Goal: Task Accomplishment & Management: Manage account settings

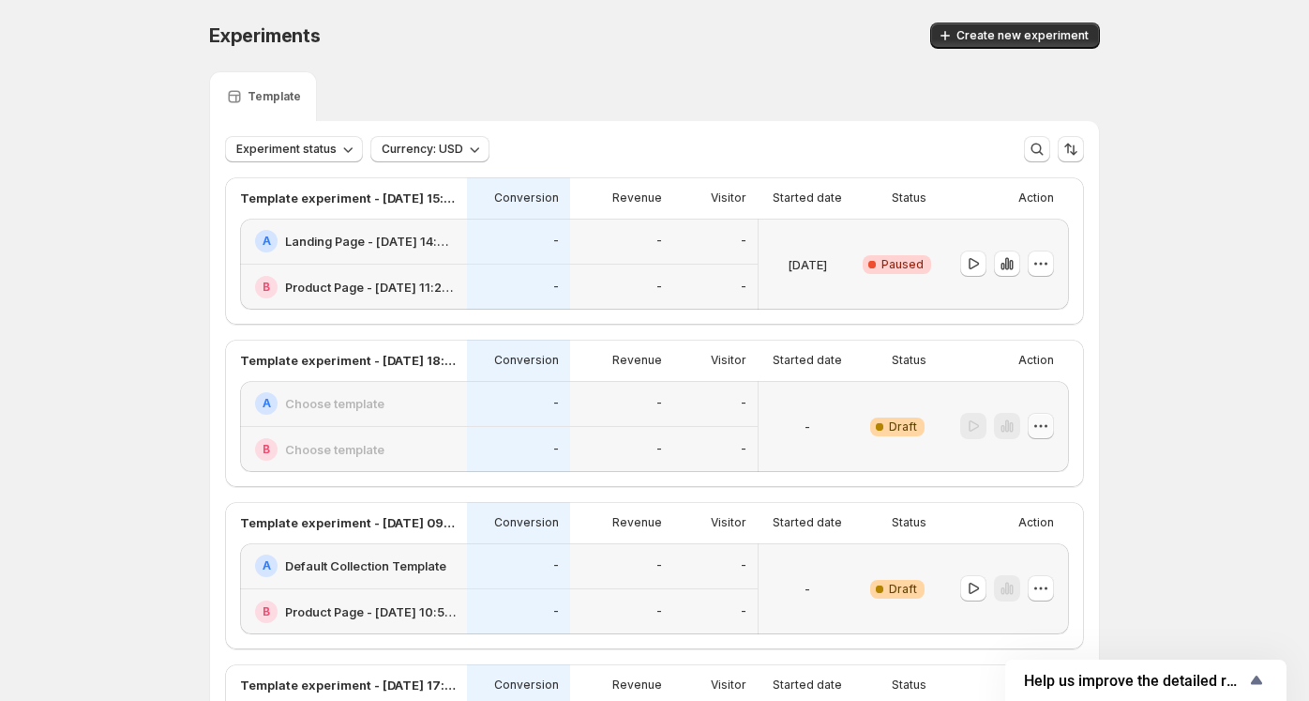
click at [1047, 428] on icon "button" at bounding box center [1041, 425] width 19 height 19
click at [1049, 559] on span "Delete" at bounding box center [1031, 559] width 38 height 15
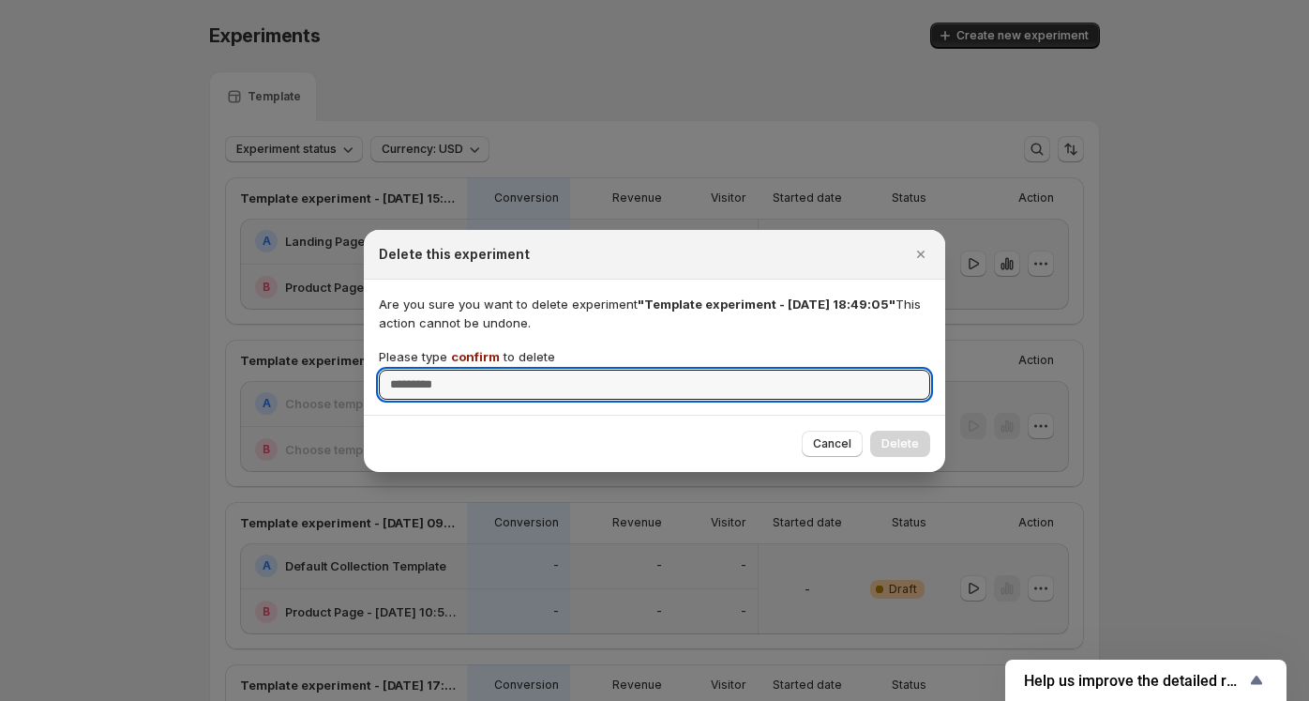
click at [462, 354] on span "confirm" at bounding box center [475, 356] width 49 height 15
click at [462, 370] on input "Please type confirm to delete" at bounding box center [655, 385] width 552 height 30
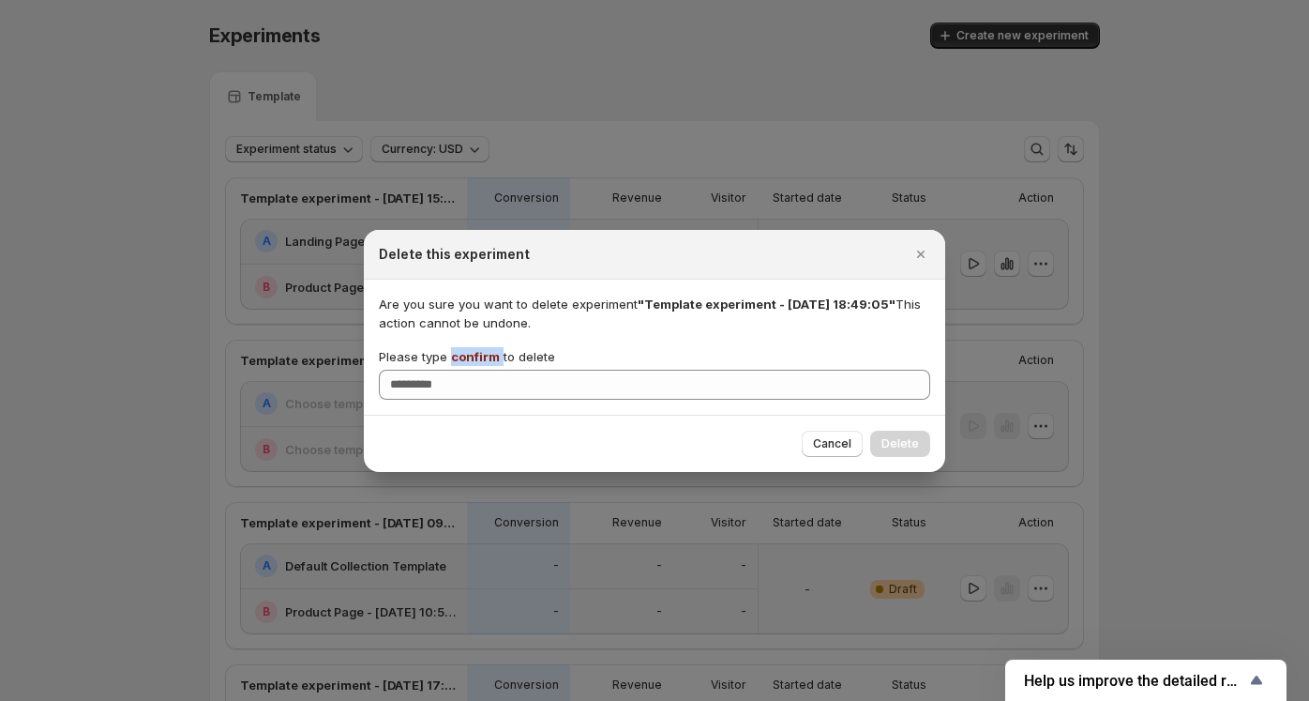
click at [462, 354] on span "confirm" at bounding box center [475, 356] width 49 height 15
click at [462, 370] on input "Please type confirm to delete" at bounding box center [655, 385] width 552 height 30
copy p "confirm"
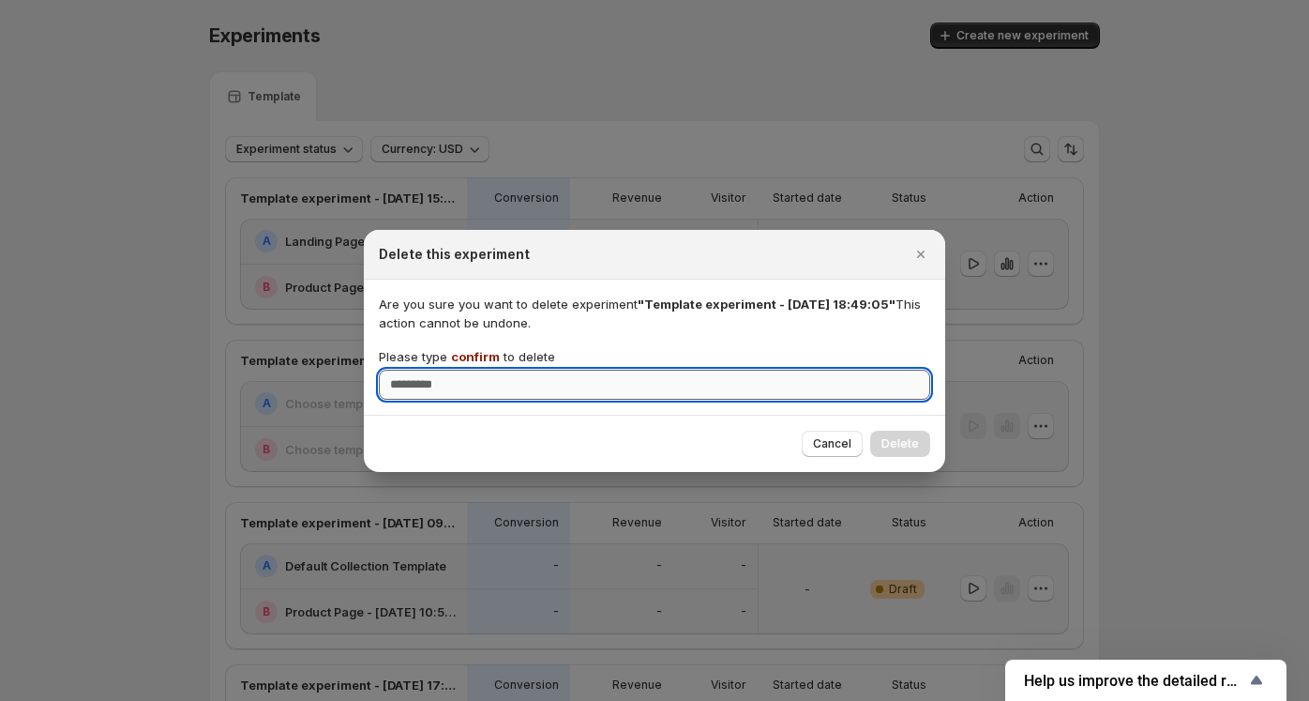
click at [424, 386] on input "Please type confirm to delete" at bounding box center [655, 385] width 552 height 30
paste input "*******"
type input "*******"
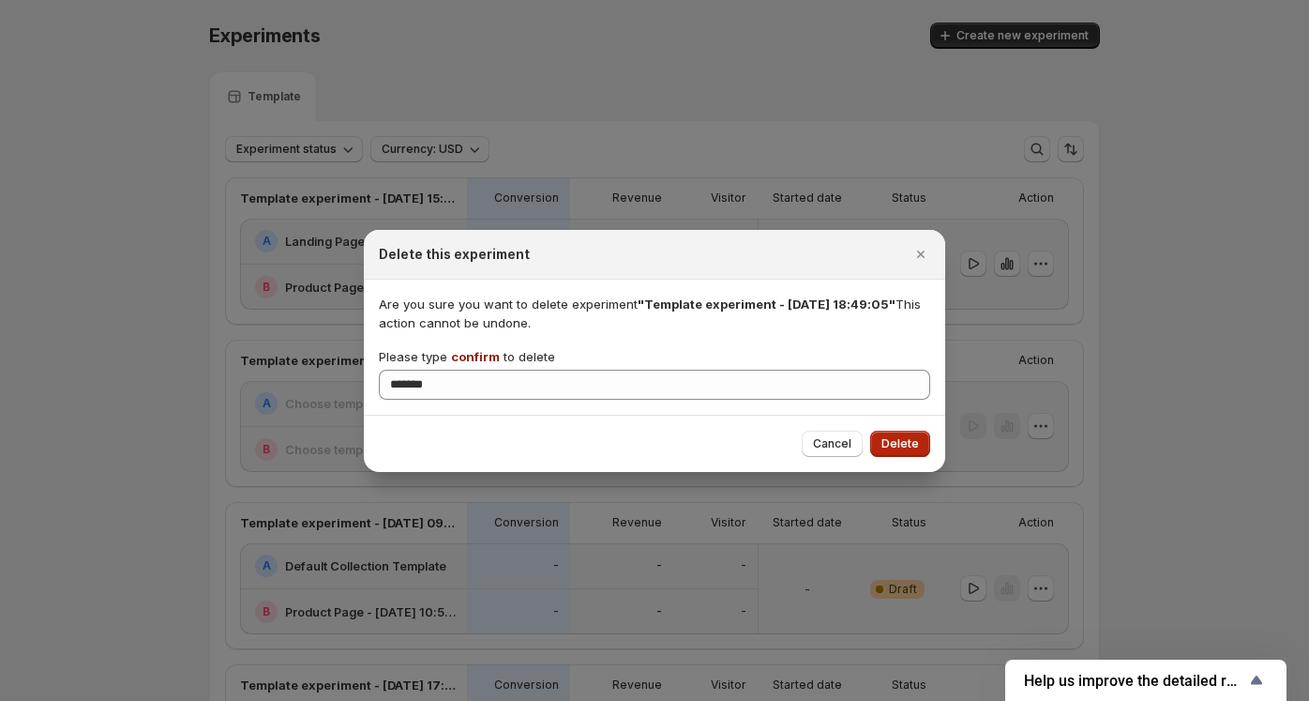
click at [906, 440] on span "Delete" at bounding box center [901, 443] width 38 height 15
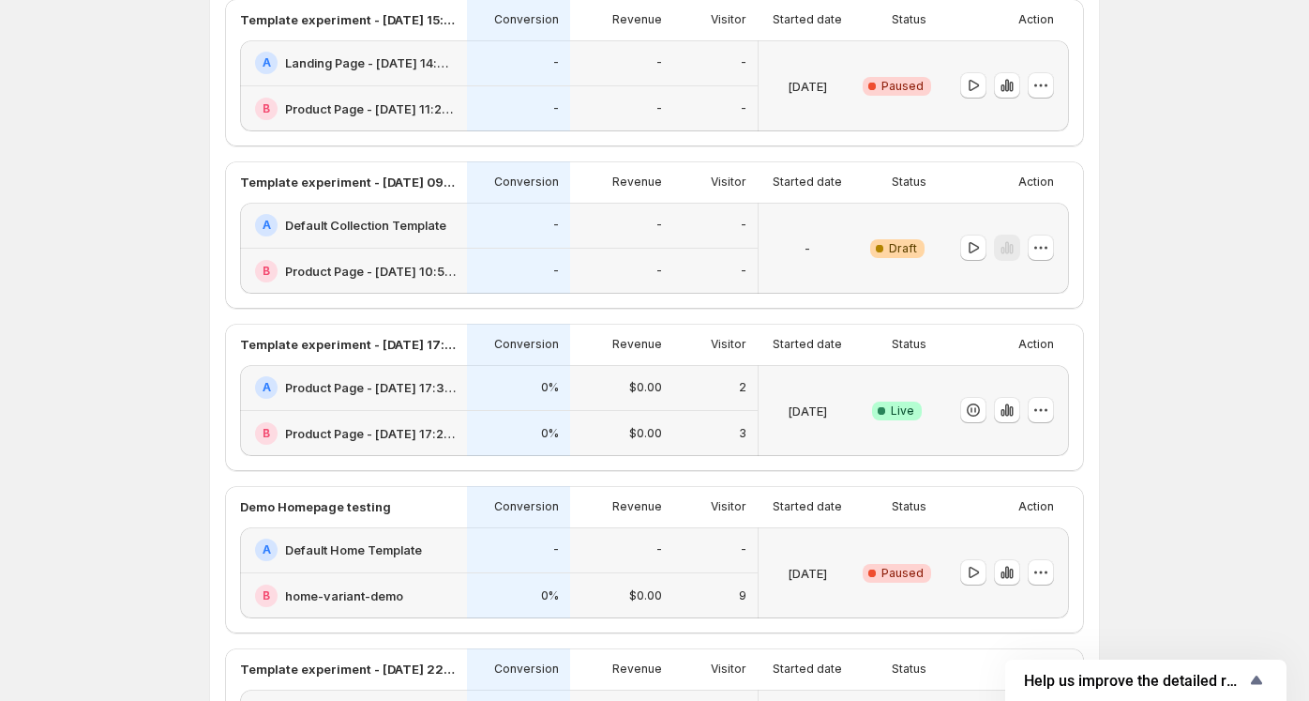
scroll to position [188, 0]
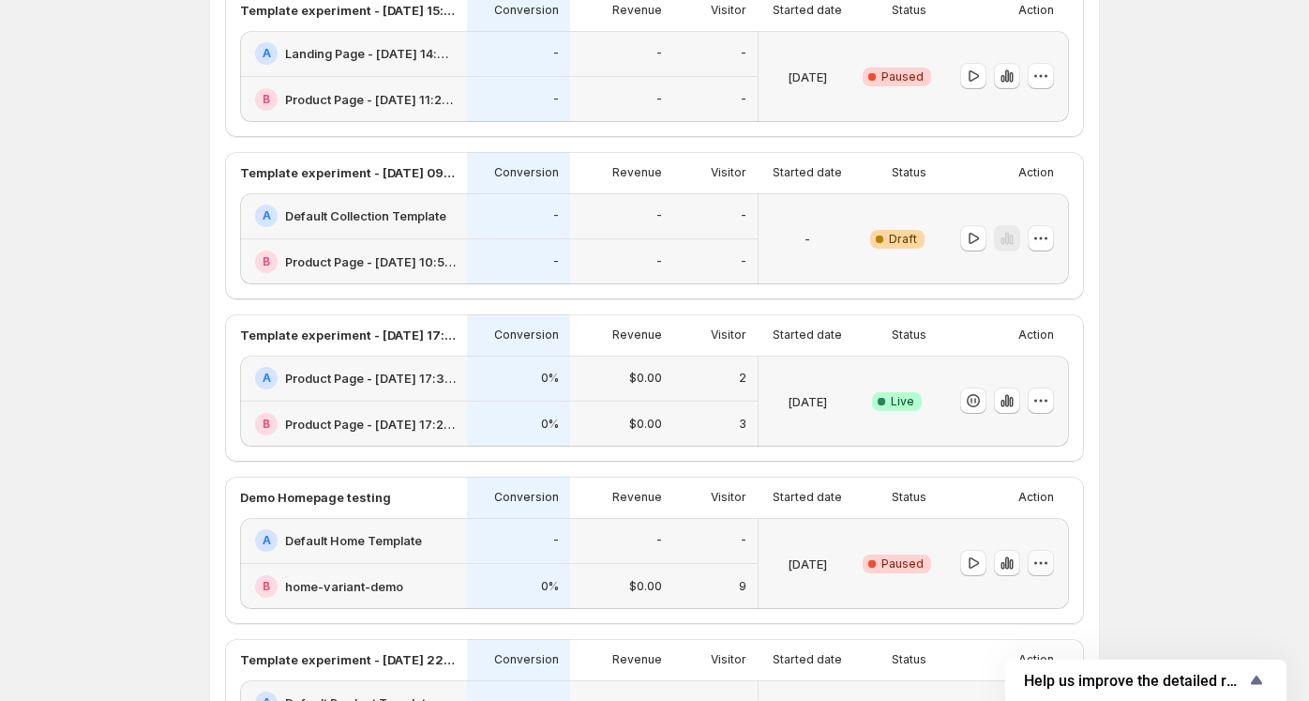
click at [1051, 562] on icon "button" at bounding box center [1041, 562] width 19 height 19
click at [1042, 524] on span "Delete" at bounding box center [1031, 523] width 38 height 15
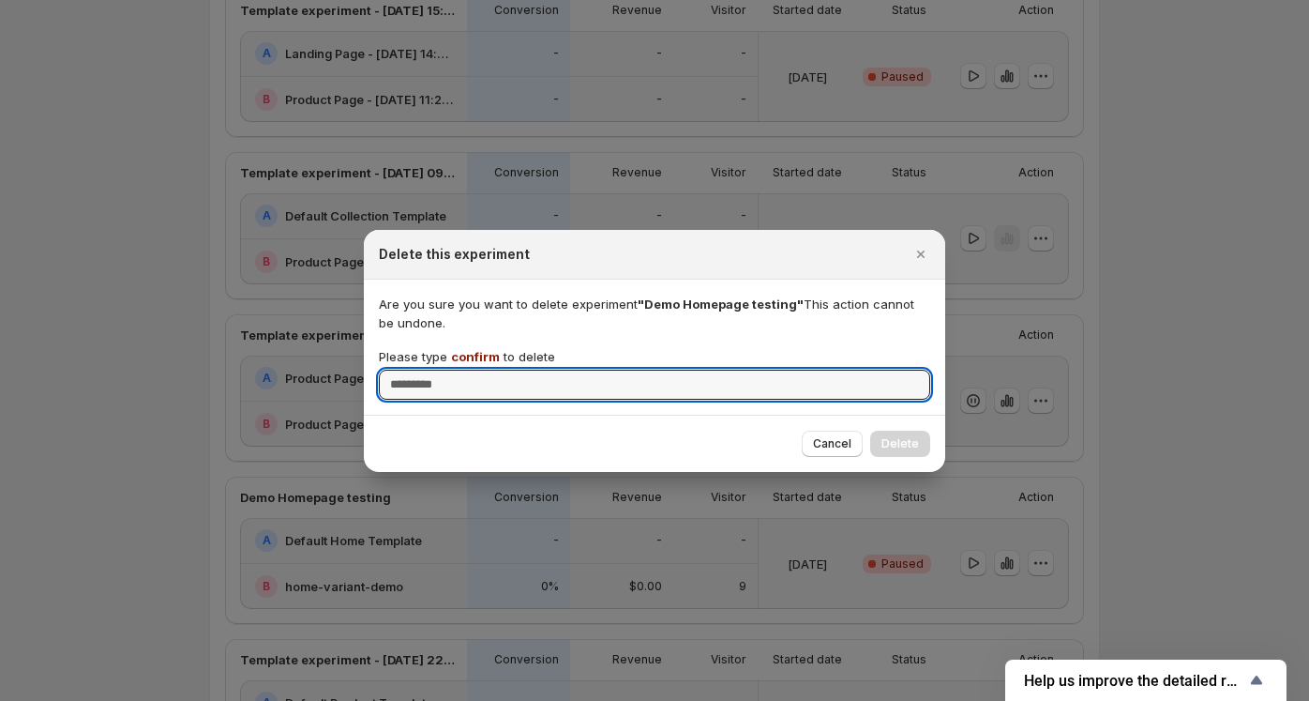
click at [476, 355] on span "confirm" at bounding box center [475, 356] width 49 height 15
click at [476, 370] on input "Please type confirm to delete" at bounding box center [655, 385] width 552 height 30
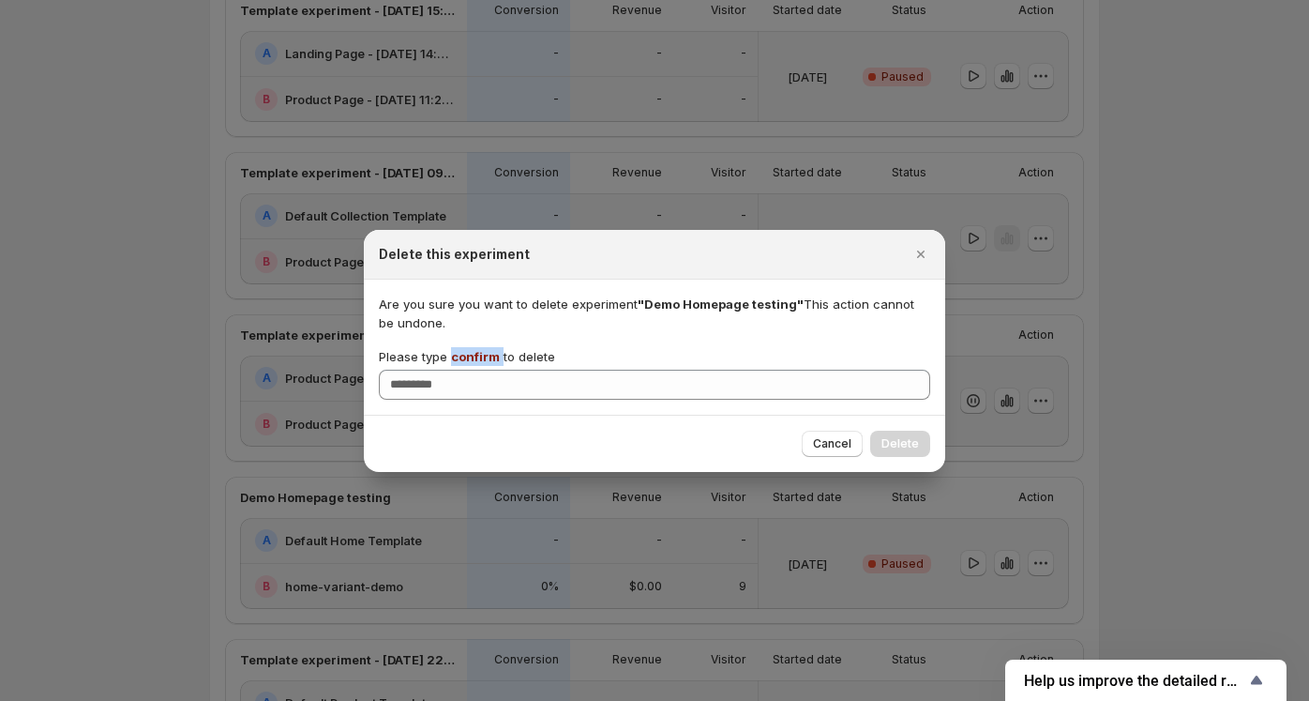
click at [476, 355] on span "confirm" at bounding box center [475, 356] width 49 height 15
click at [476, 370] on input "Please type confirm to delete" at bounding box center [655, 385] width 552 height 30
copy p "confirm"
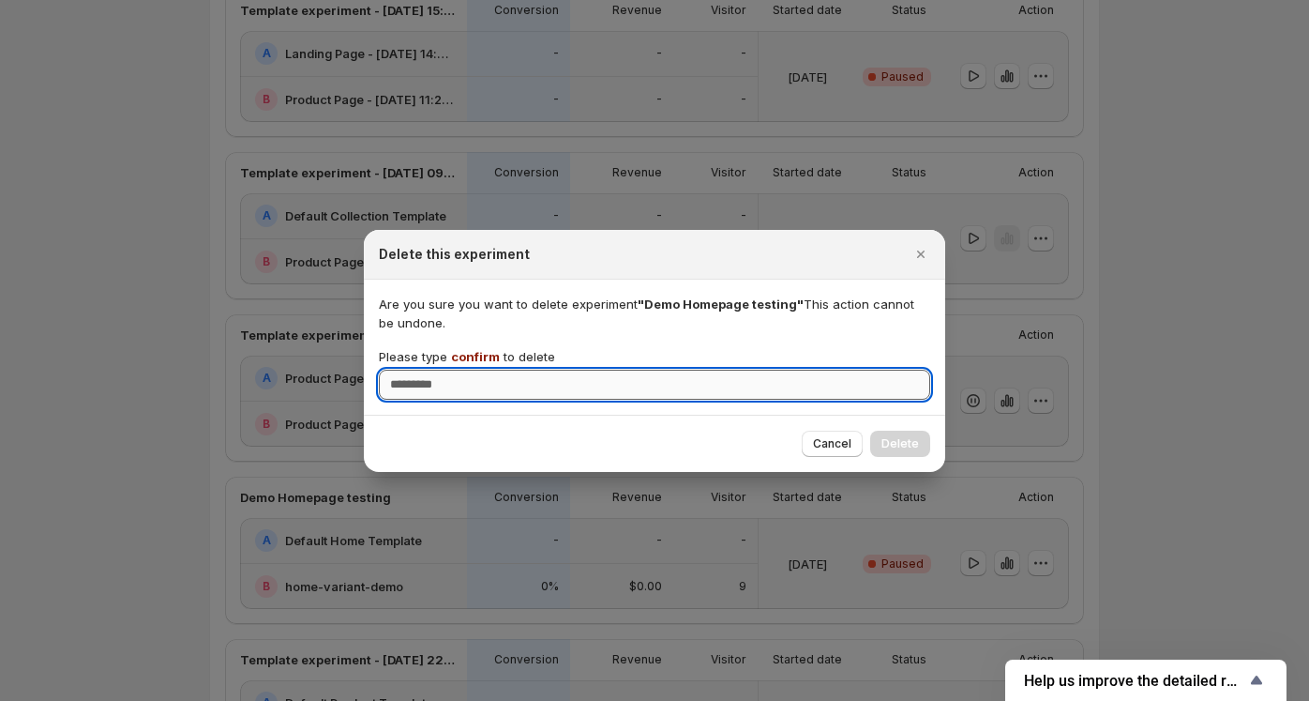
click at [434, 389] on input "Please type confirm to delete" at bounding box center [655, 385] width 552 height 30
paste input "*******"
type input "*******"
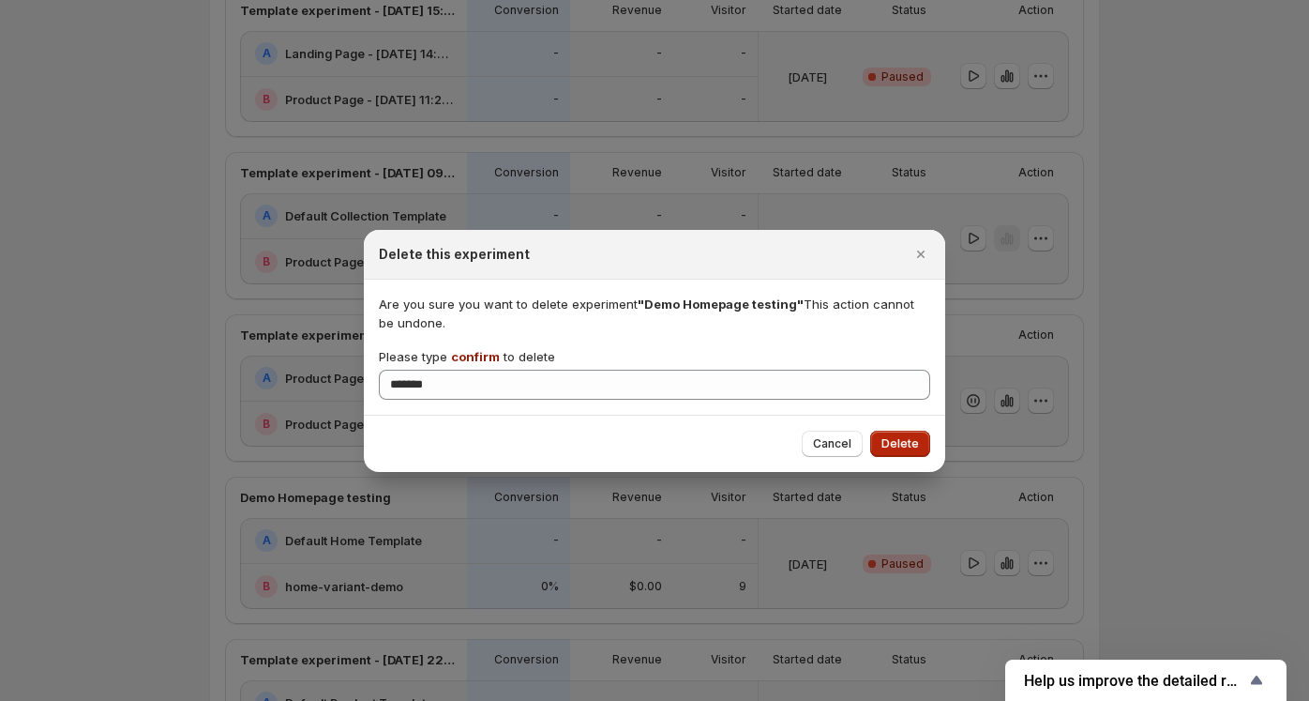
click at [899, 447] on span "Delete" at bounding box center [901, 443] width 38 height 15
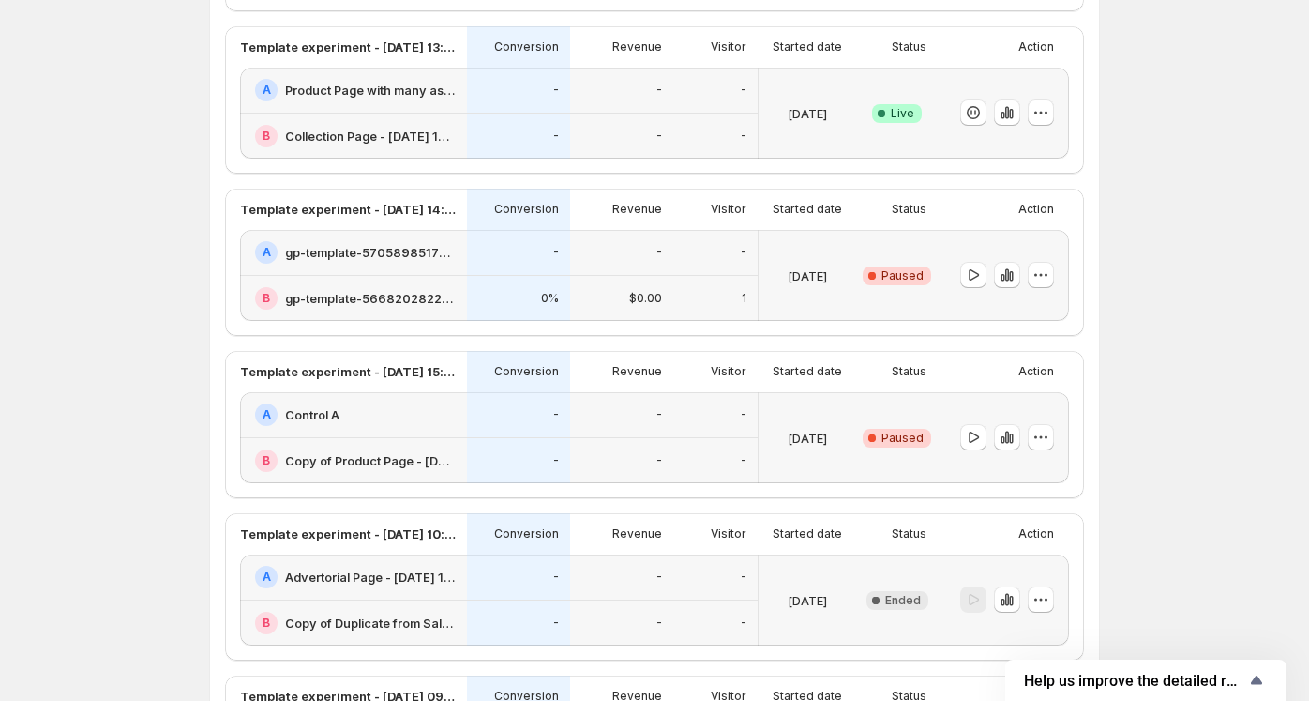
scroll to position [938, 0]
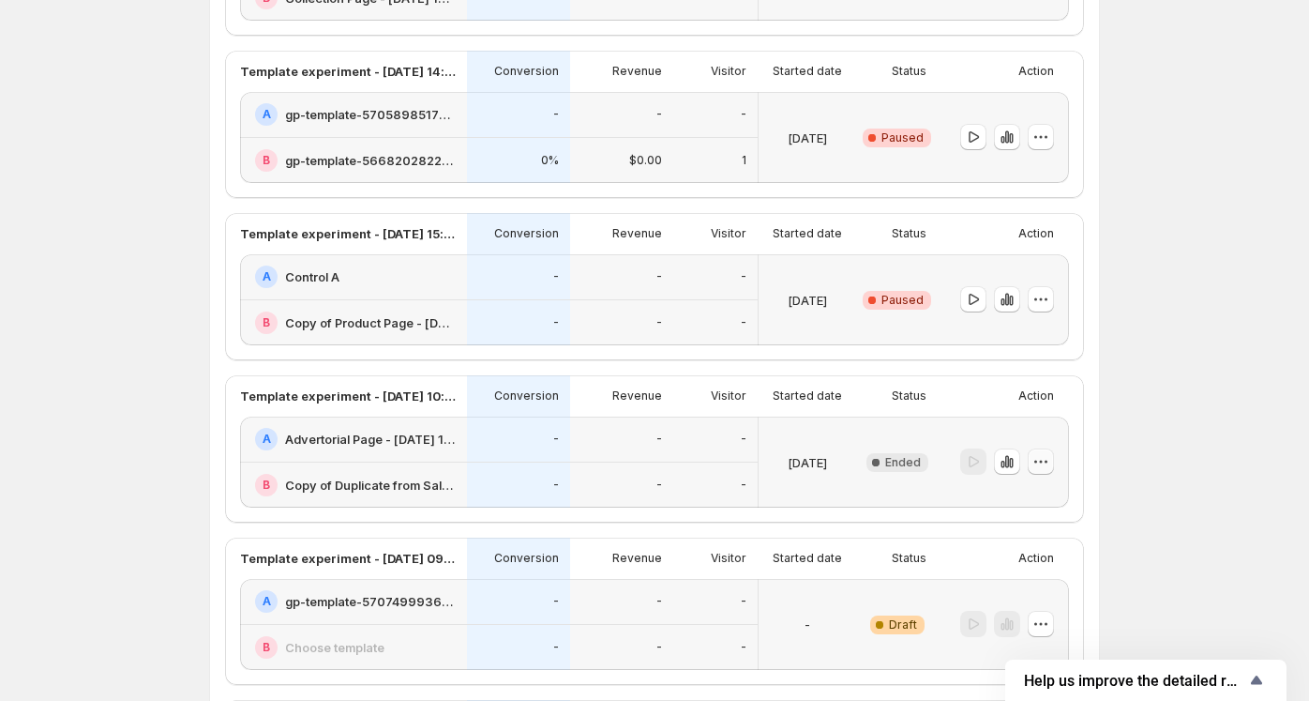
click at [1048, 458] on icon "button" at bounding box center [1041, 461] width 19 height 19
click at [1021, 597] on span "Delete" at bounding box center [1031, 592] width 38 height 15
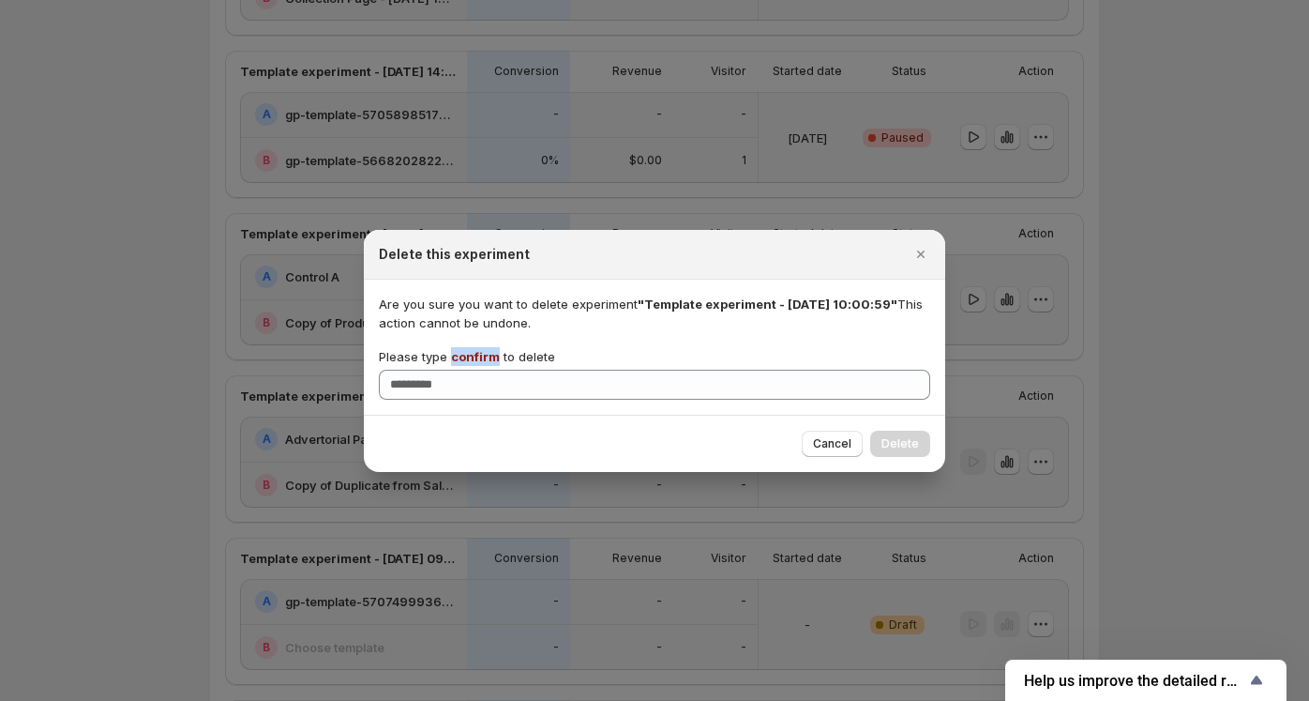
drag, startPoint x: 452, startPoint y: 356, endPoint x: 493, endPoint y: 359, distance: 41.4
click at [493, 359] on span "confirm" at bounding box center [475, 356] width 49 height 15
copy span "confirm"
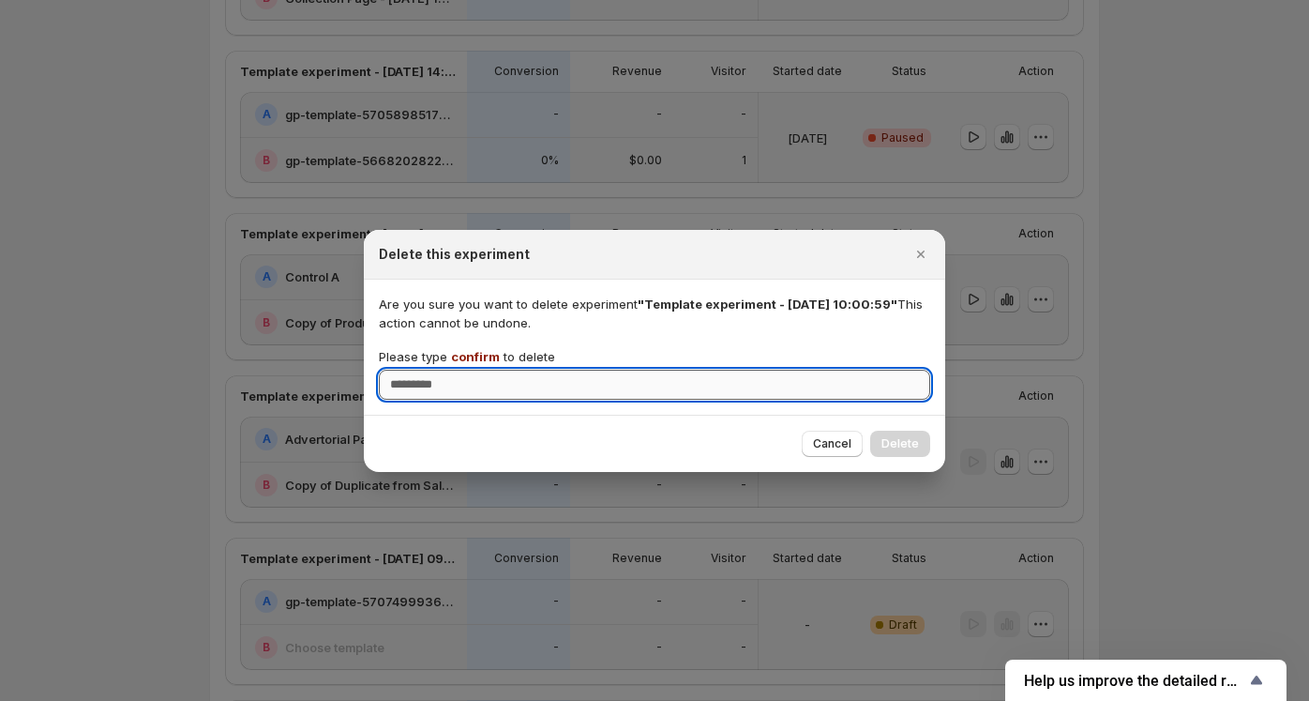
click at [447, 384] on input "Please type confirm to delete" at bounding box center [655, 385] width 552 height 30
paste input "*******"
type input "*******"
click at [914, 451] on button "Delete" at bounding box center [900, 444] width 60 height 26
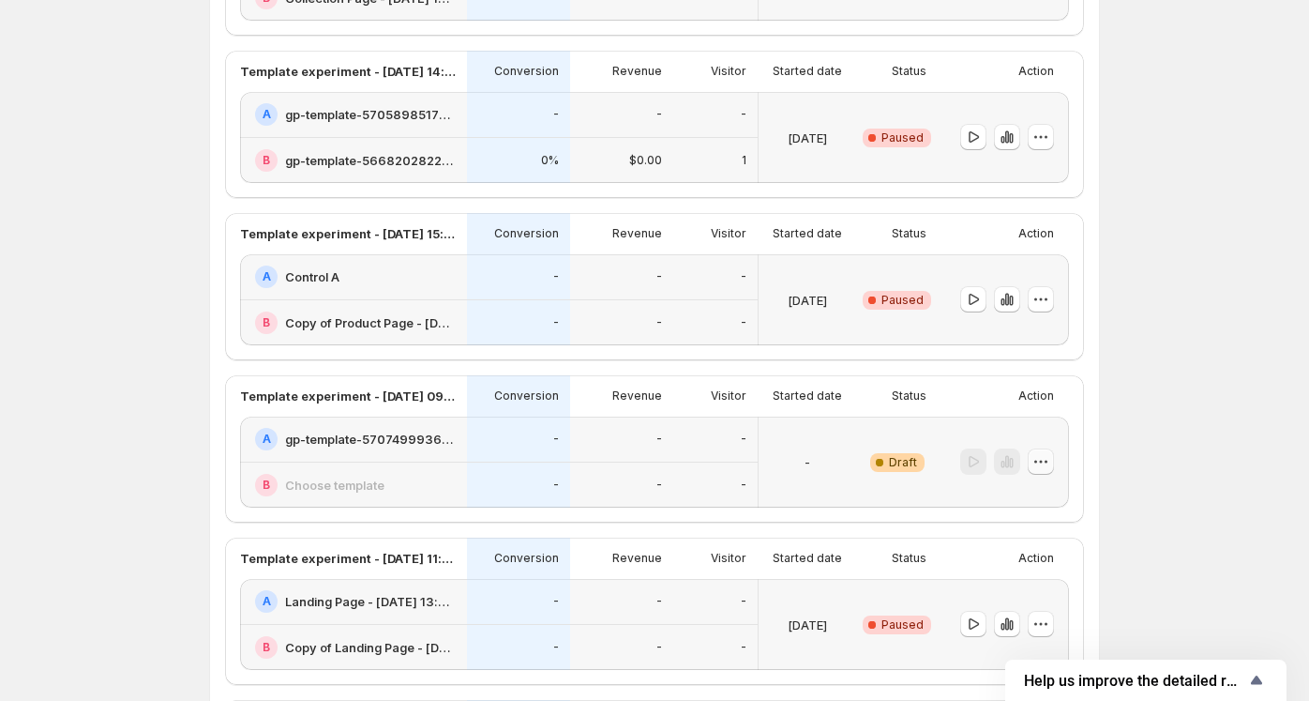
click at [1044, 460] on icon "button" at bounding box center [1041, 461] width 19 height 19
click at [1039, 597] on span "Delete" at bounding box center [1031, 592] width 38 height 15
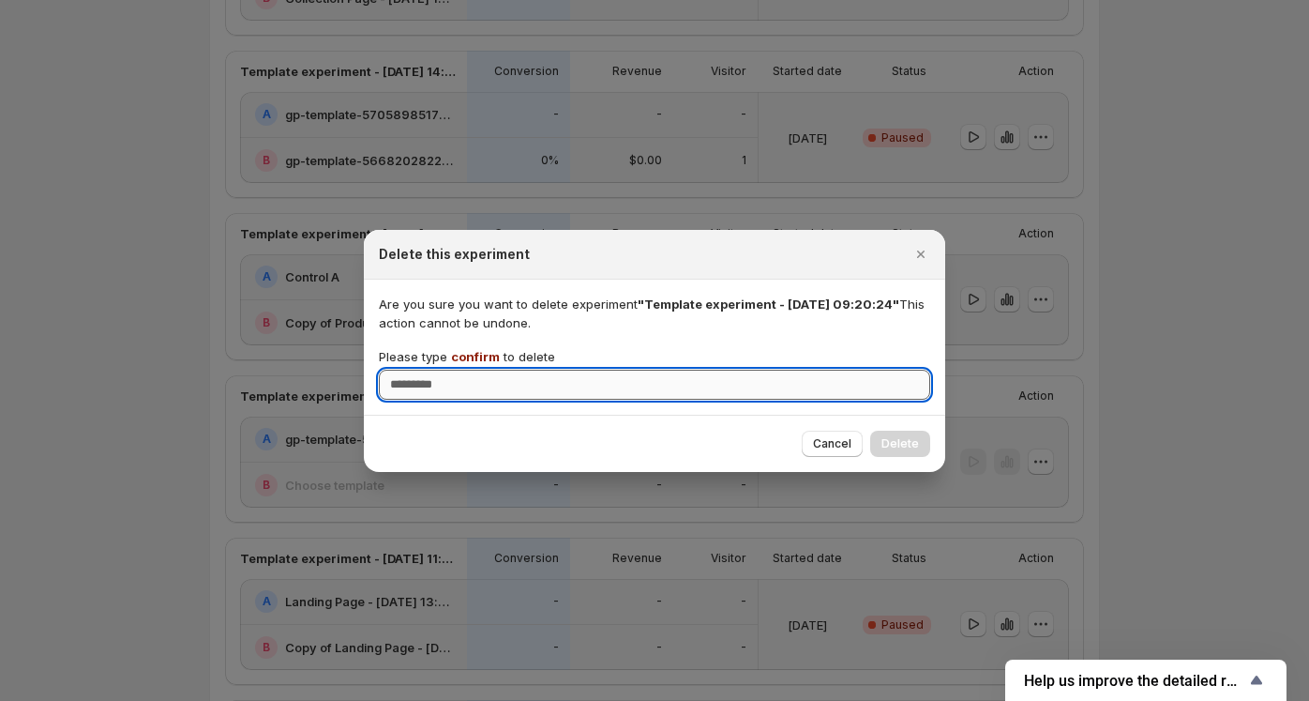
click at [416, 389] on input "Please type confirm to delete" at bounding box center [655, 385] width 552 height 30
type input "*******"
click at [912, 447] on span "Delete" at bounding box center [901, 443] width 38 height 15
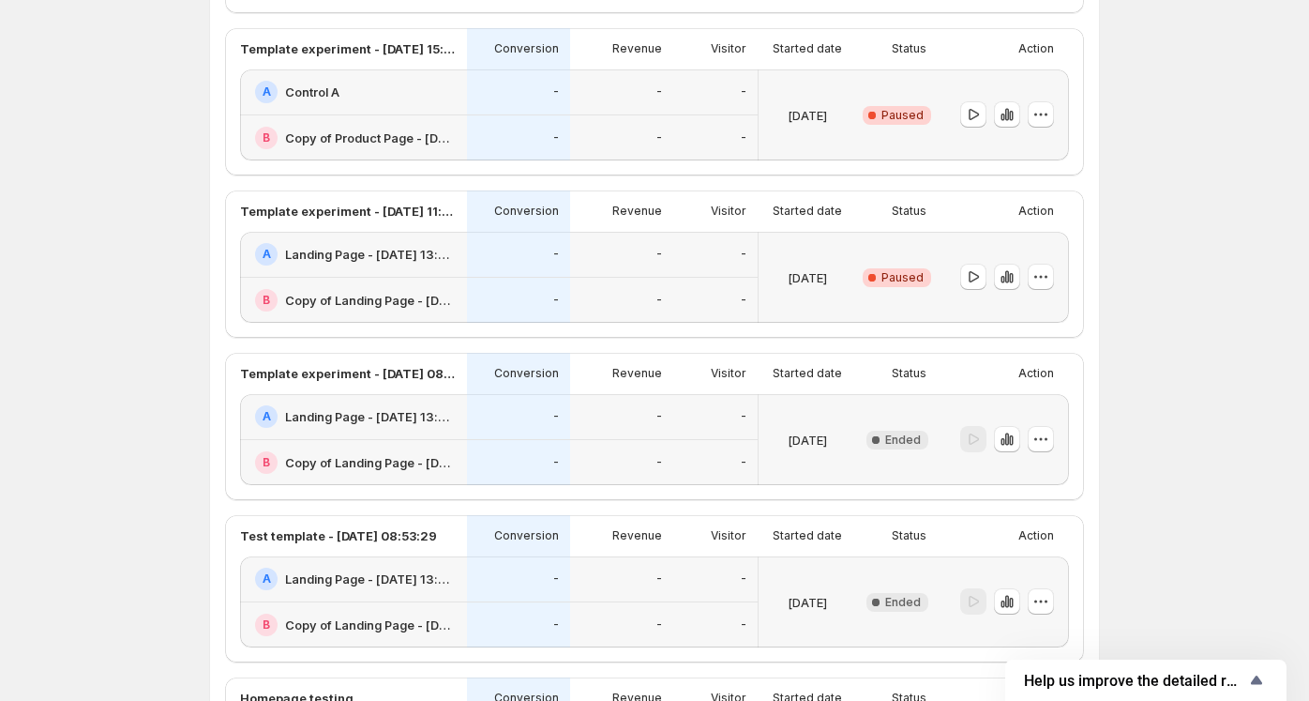
scroll to position [1126, 0]
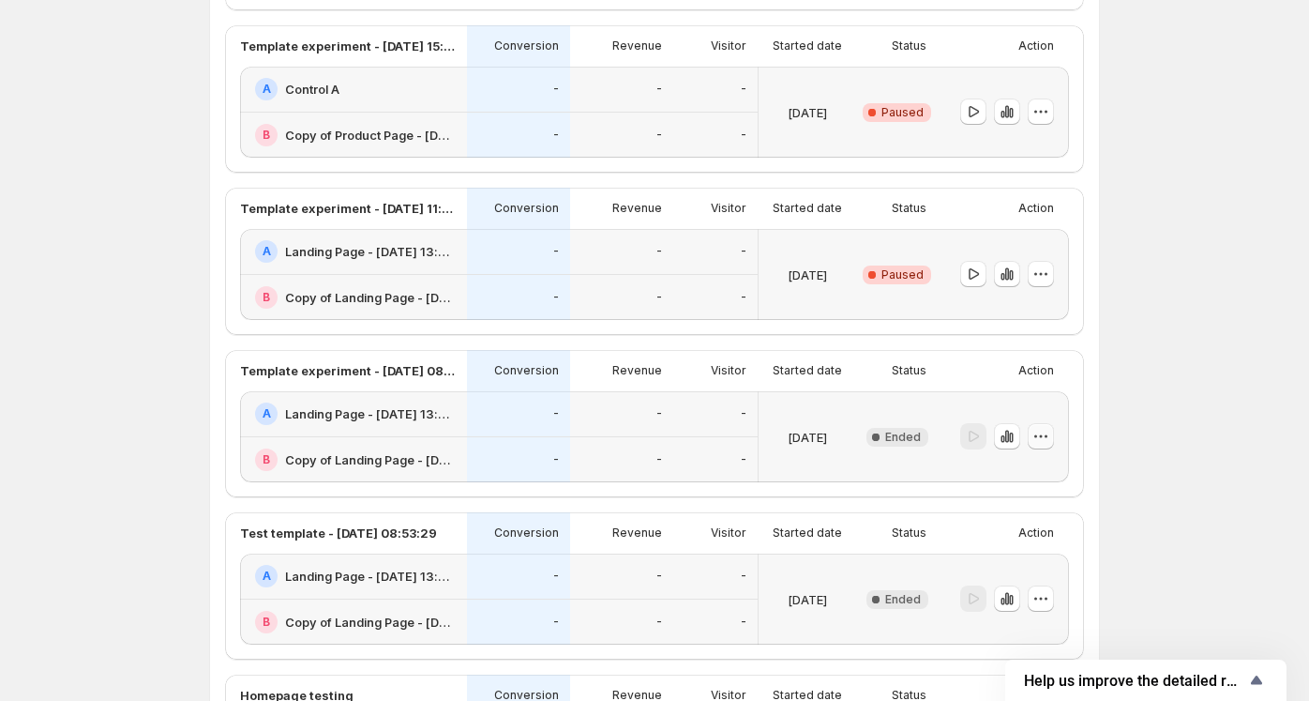
click at [1043, 434] on icon "button" at bounding box center [1041, 436] width 19 height 19
click at [1051, 277] on icon "button" at bounding box center [1041, 274] width 19 height 19
click at [1010, 403] on div "Delete" at bounding box center [1045, 405] width 115 height 19
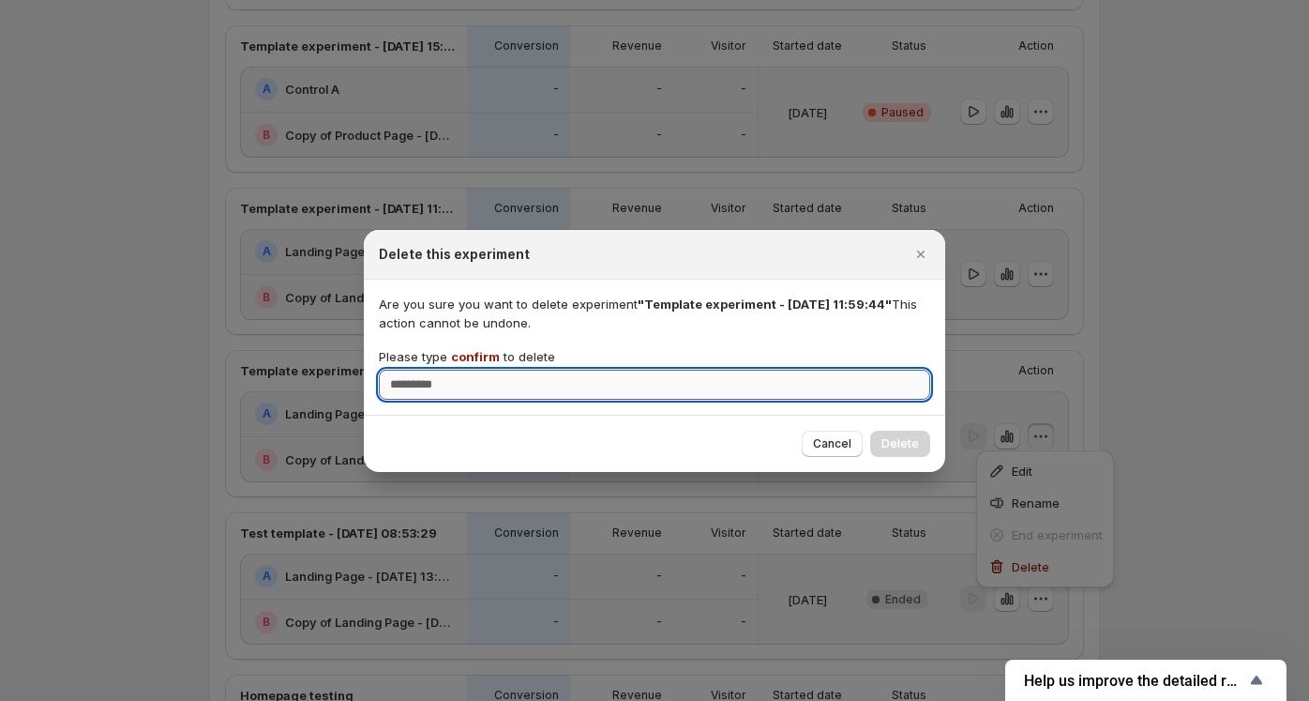
click at [478, 384] on input "Please type confirm to delete" at bounding box center [655, 385] width 552 height 30
type input "*******"
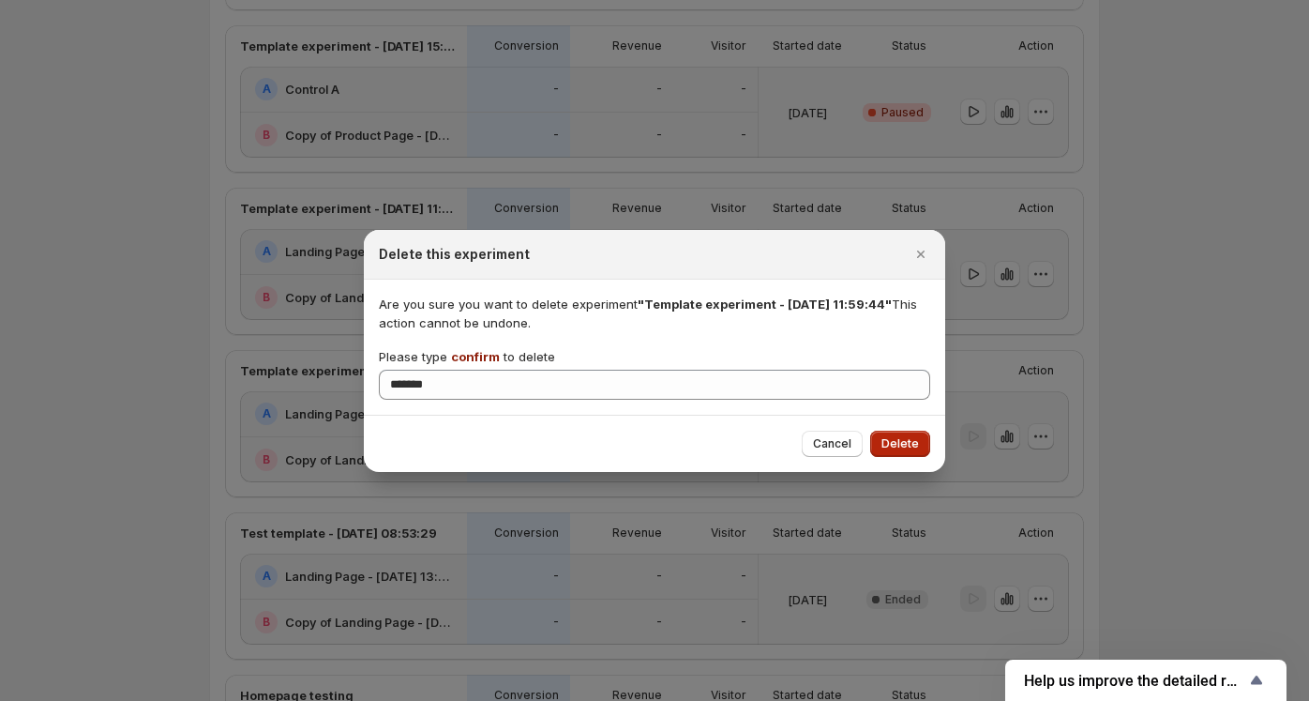
click at [887, 447] on span "Delete" at bounding box center [901, 443] width 38 height 15
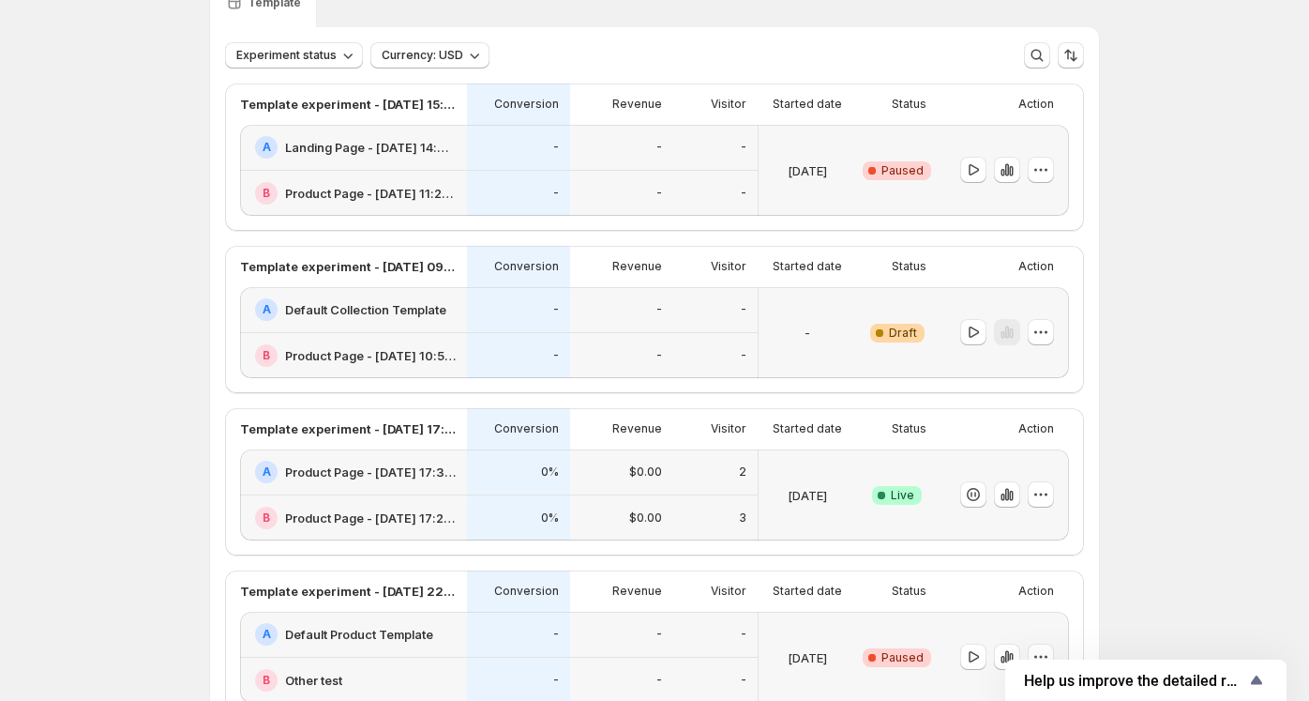
scroll to position [188, 0]
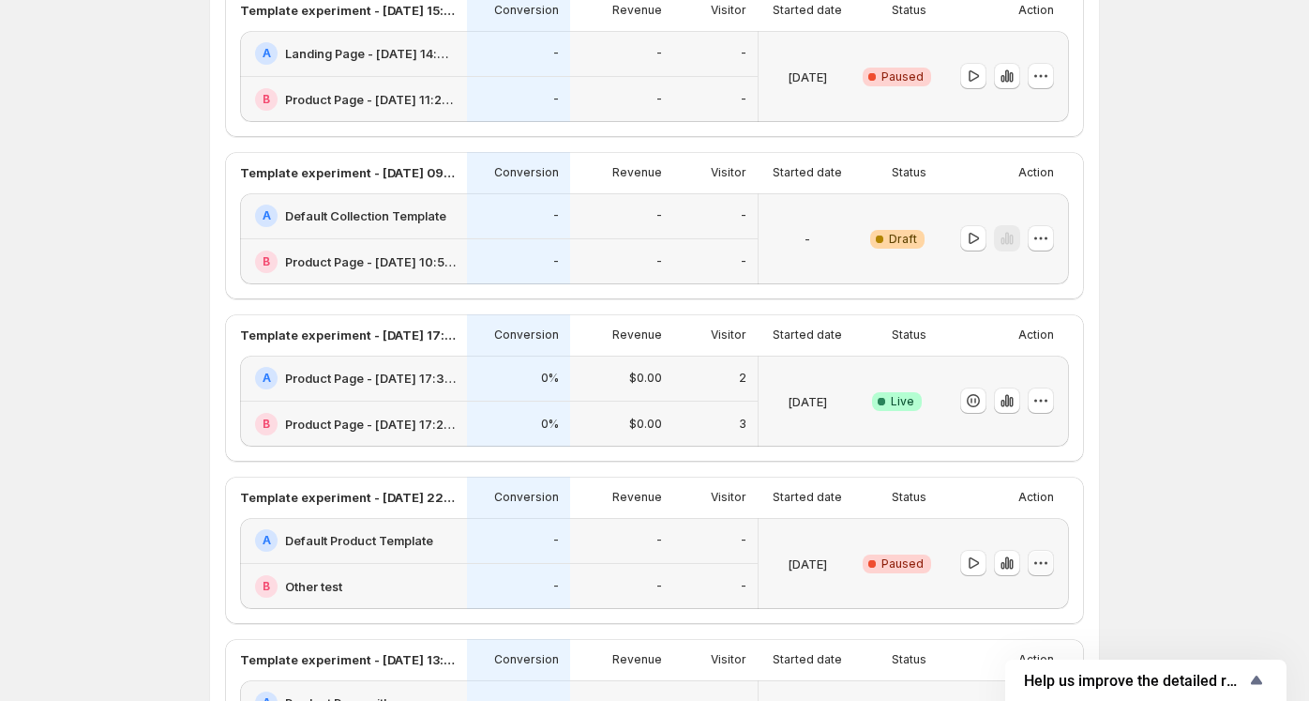
click at [1048, 570] on button "button" at bounding box center [1041, 563] width 26 height 26
click at [1025, 529] on span "Delete" at bounding box center [1031, 523] width 38 height 15
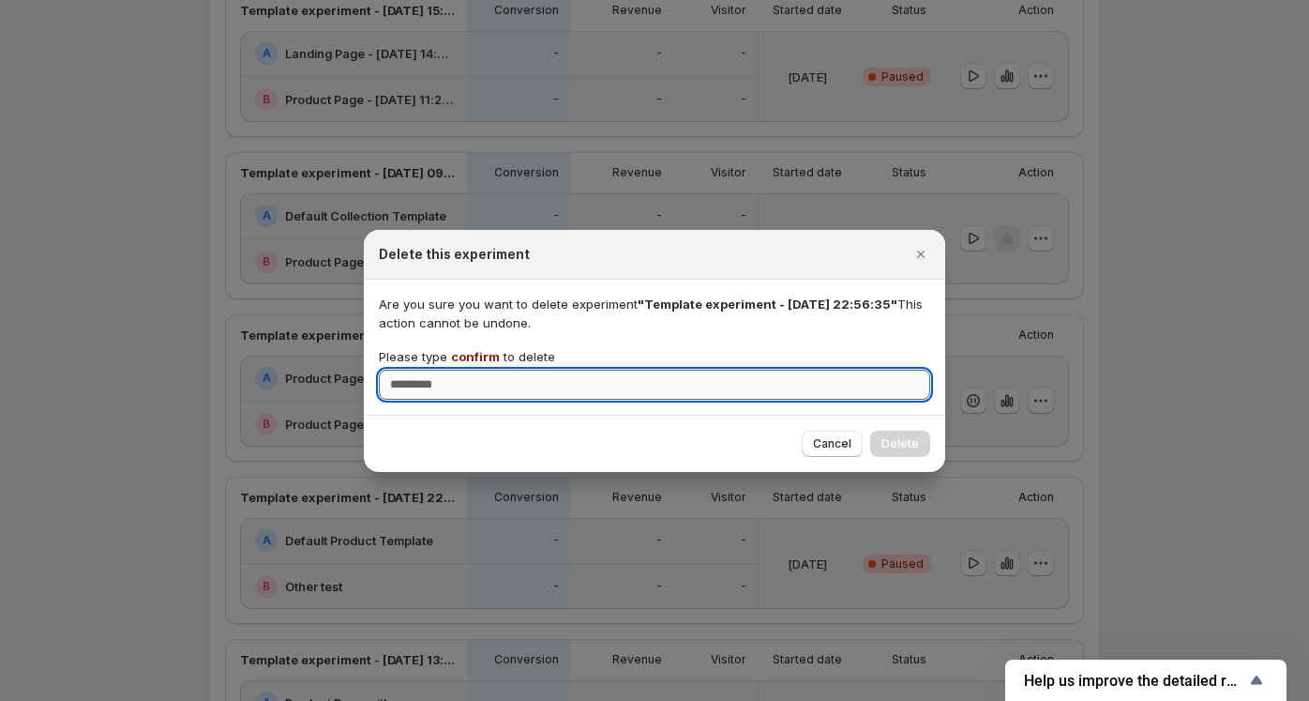
click at [442, 391] on input "Please type confirm to delete" at bounding box center [655, 385] width 552 height 30
type input "*******"
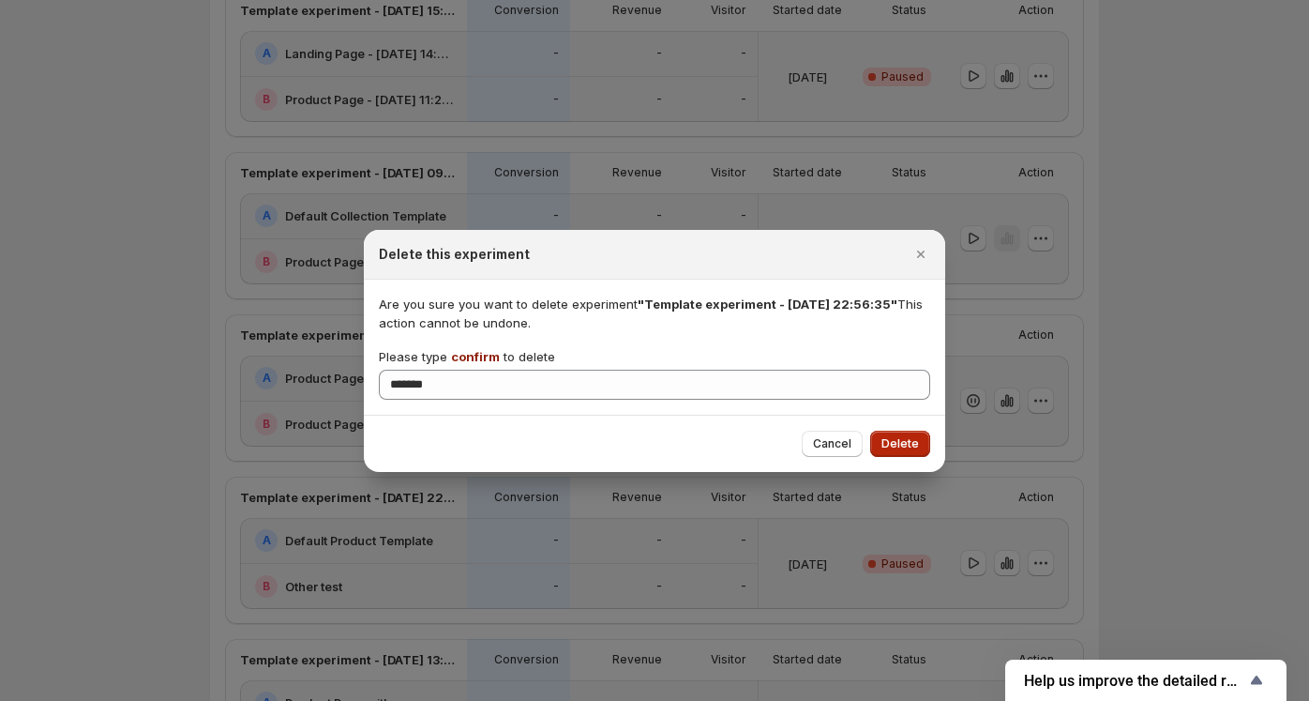
click at [914, 446] on span "Delete" at bounding box center [901, 443] width 38 height 15
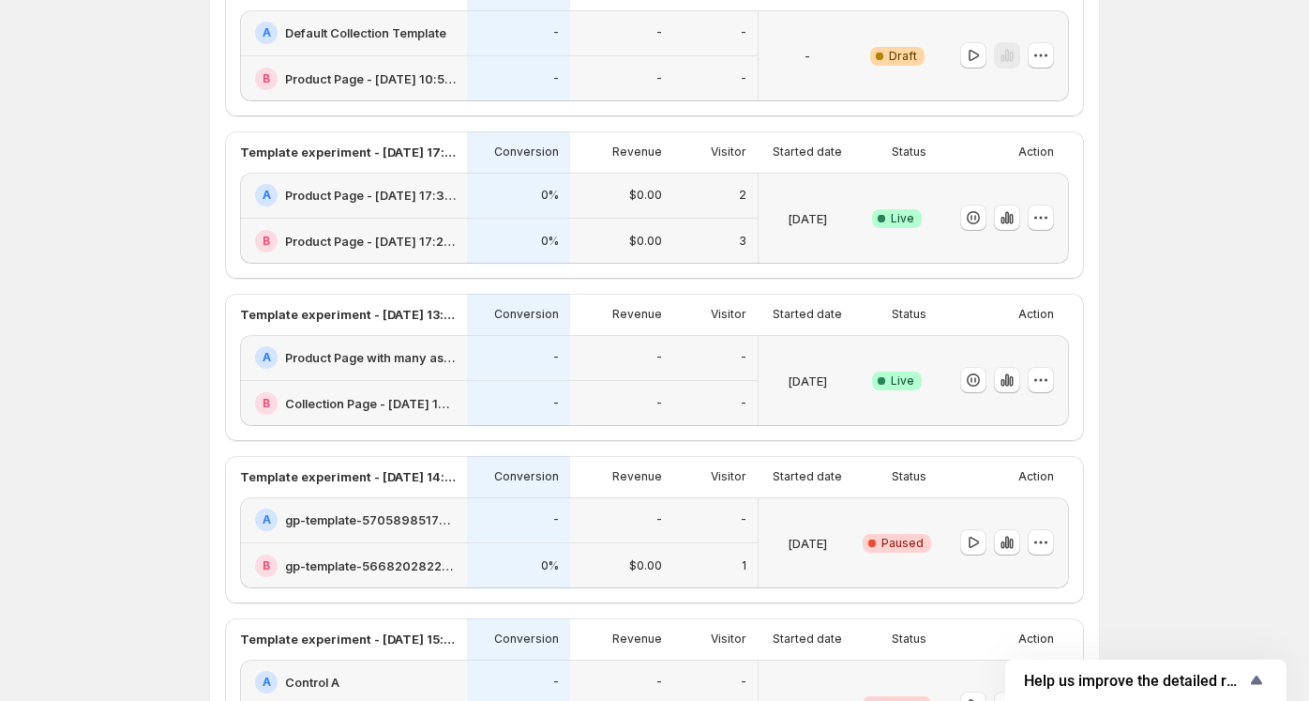
scroll to position [375, 0]
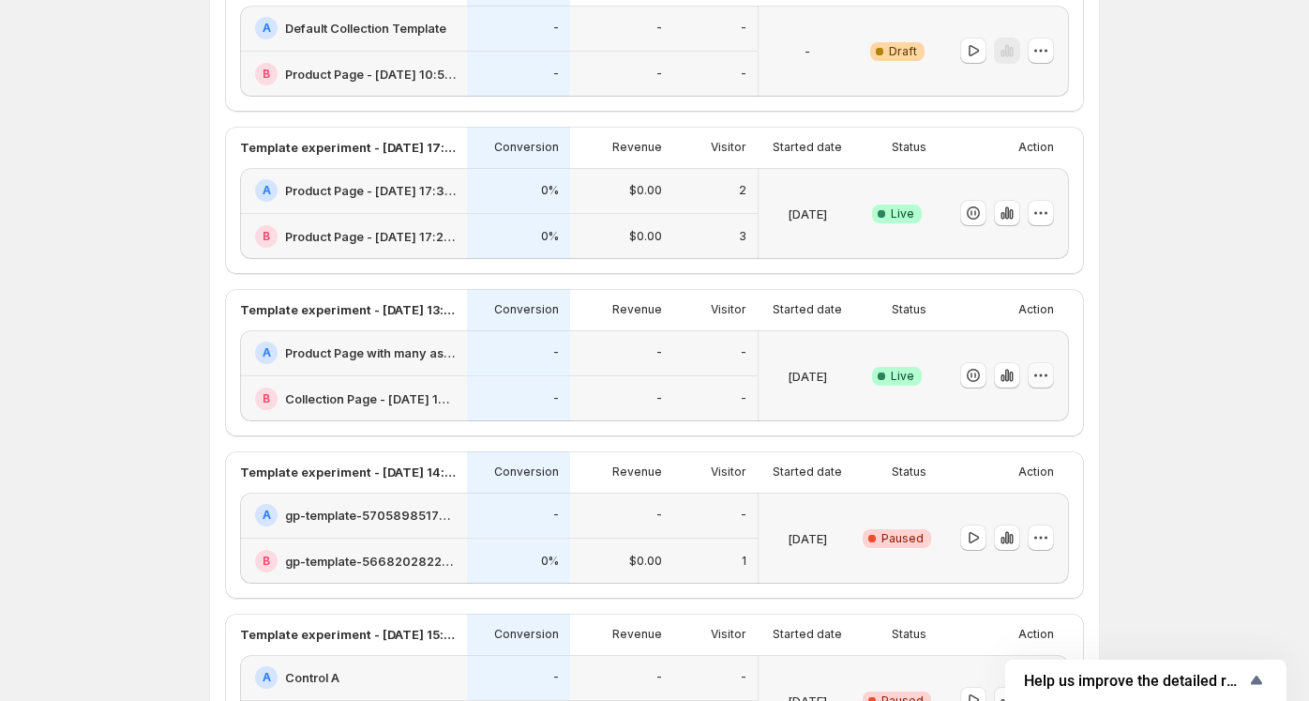
click at [1036, 373] on button "button" at bounding box center [1041, 375] width 26 height 26
click at [1048, 539] on icon "button" at bounding box center [1041, 537] width 19 height 19
click at [1022, 492] on span "Delete" at bounding box center [1031, 497] width 38 height 15
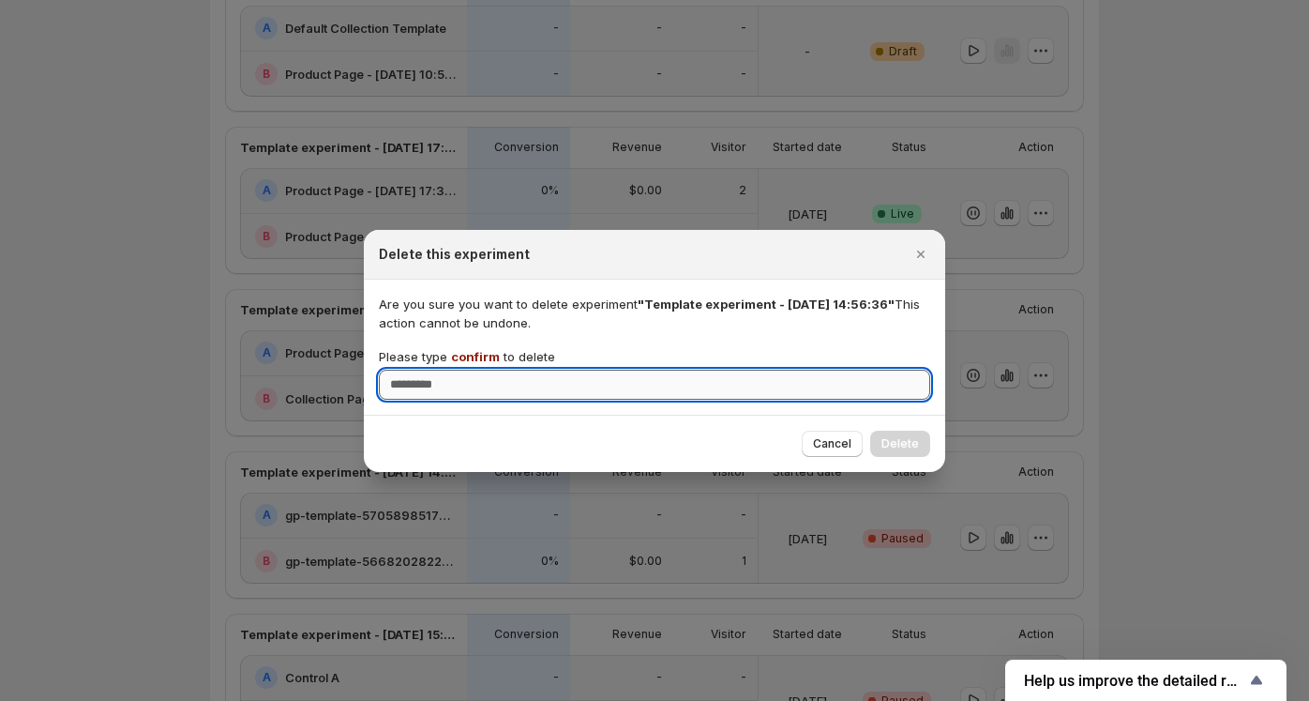
click at [409, 387] on input "Please type confirm to delete" at bounding box center [655, 385] width 552 height 30
type input "*******"
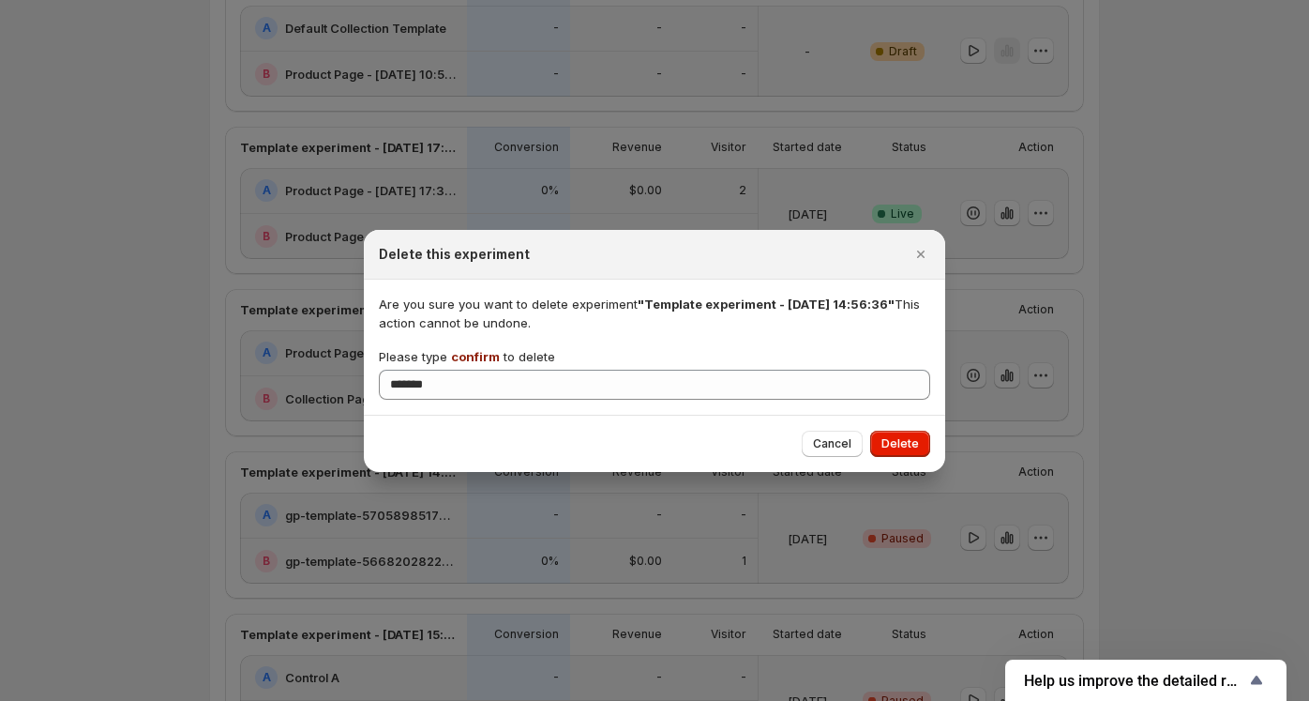
click at [914, 449] on span "Delete" at bounding box center [901, 443] width 38 height 15
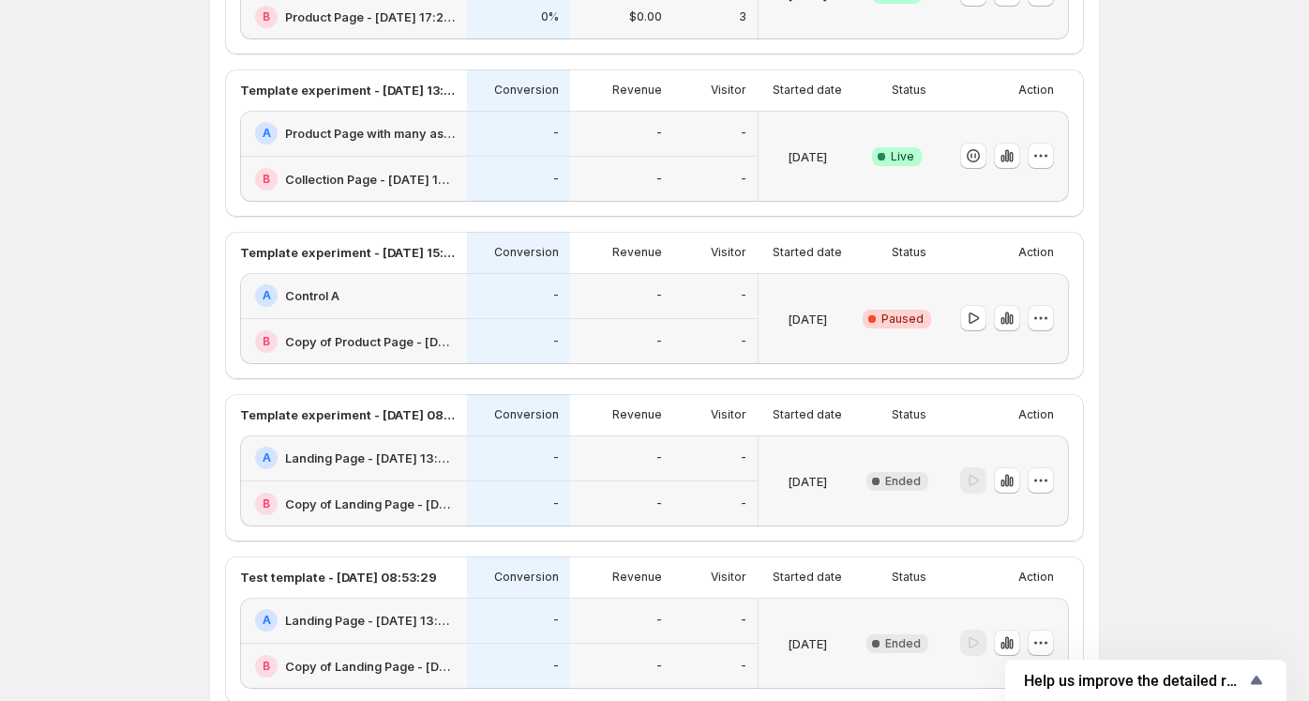
scroll to position [657, 0]
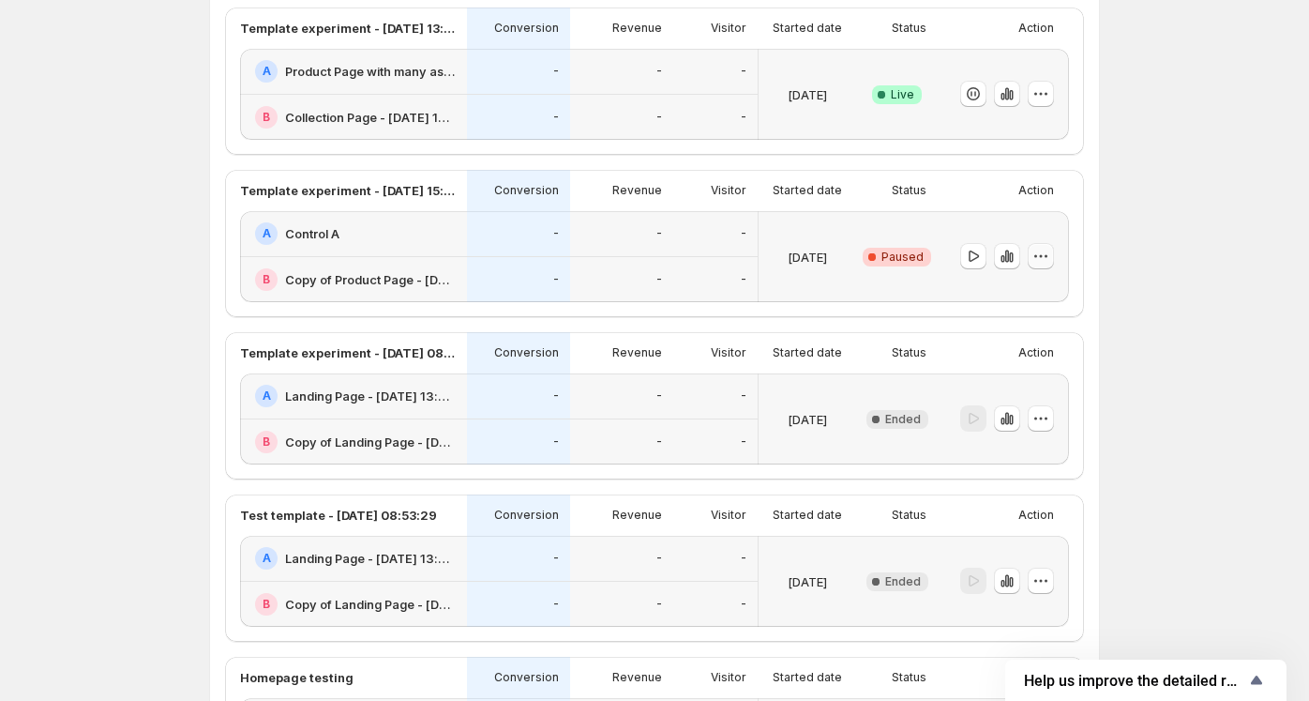
click at [1051, 252] on icon "button" at bounding box center [1041, 256] width 19 height 19
click at [1022, 389] on span "Delete" at bounding box center [1031, 388] width 38 height 15
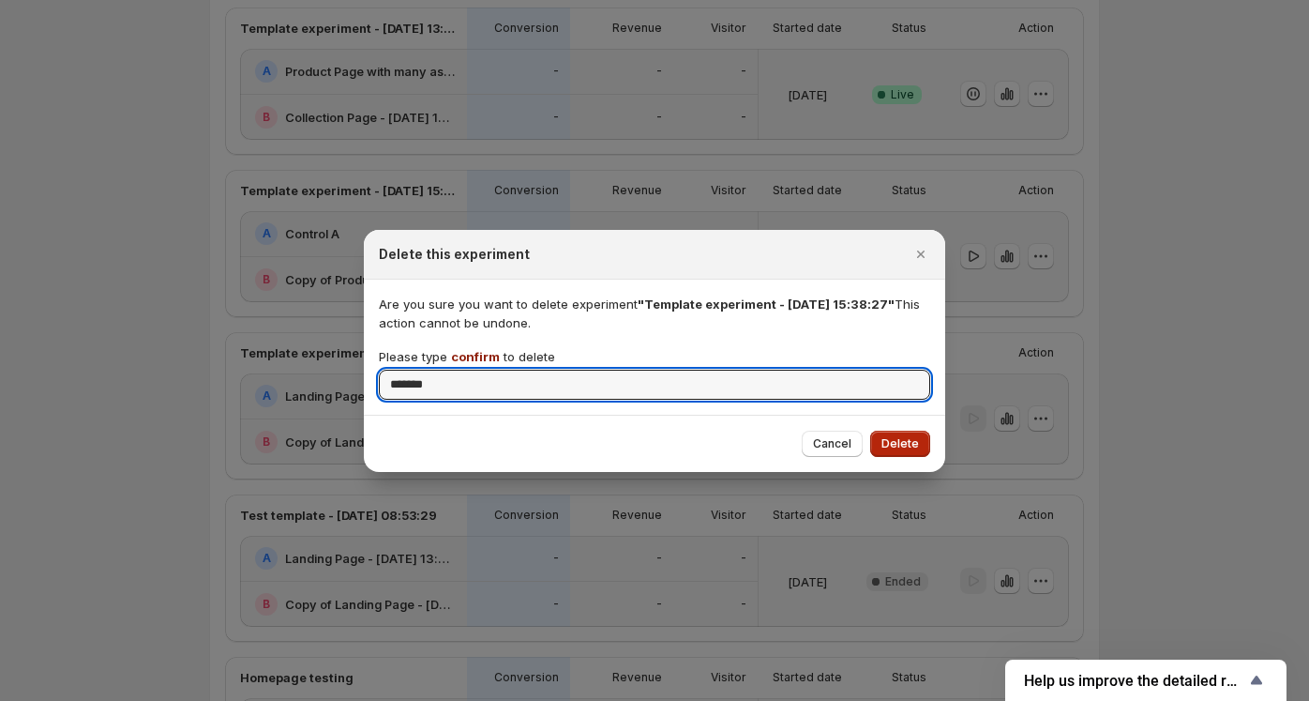
type input "*******"
click at [906, 438] on span "Delete" at bounding box center [901, 443] width 38 height 15
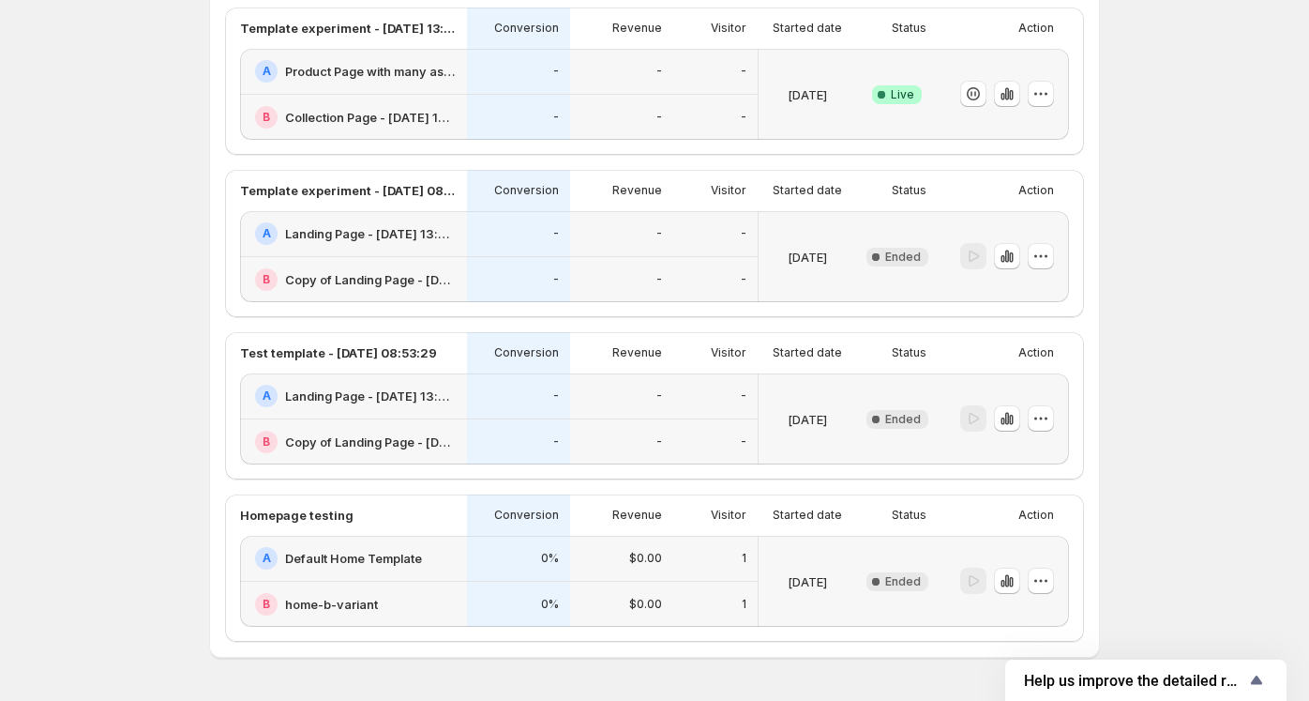
click at [1054, 260] on div at bounding box center [1041, 256] width 26 height 26
click at [1050, 393] on span "Delete" at bounding box center [1057, 388] width 91 height 19
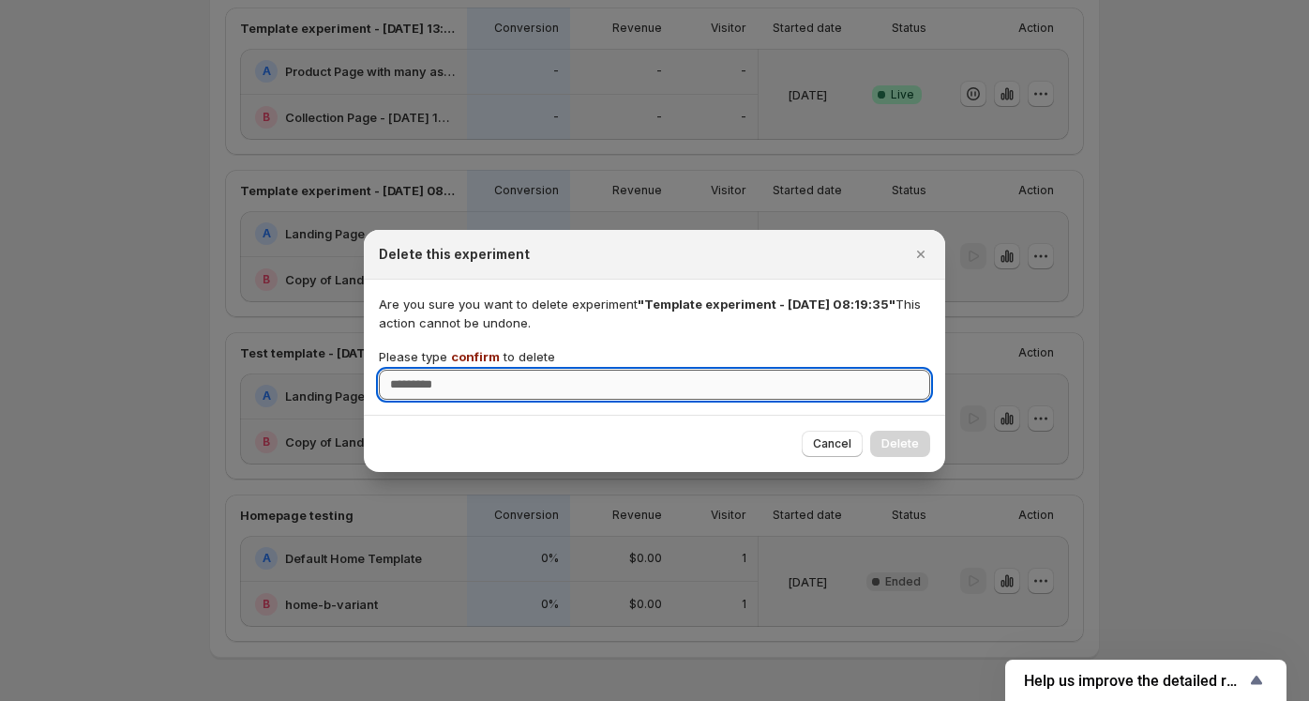
click at [409, 387] on input "Please type confirm to delete" at bounding box center [655, 385] width 552 height 30
type input "*******"
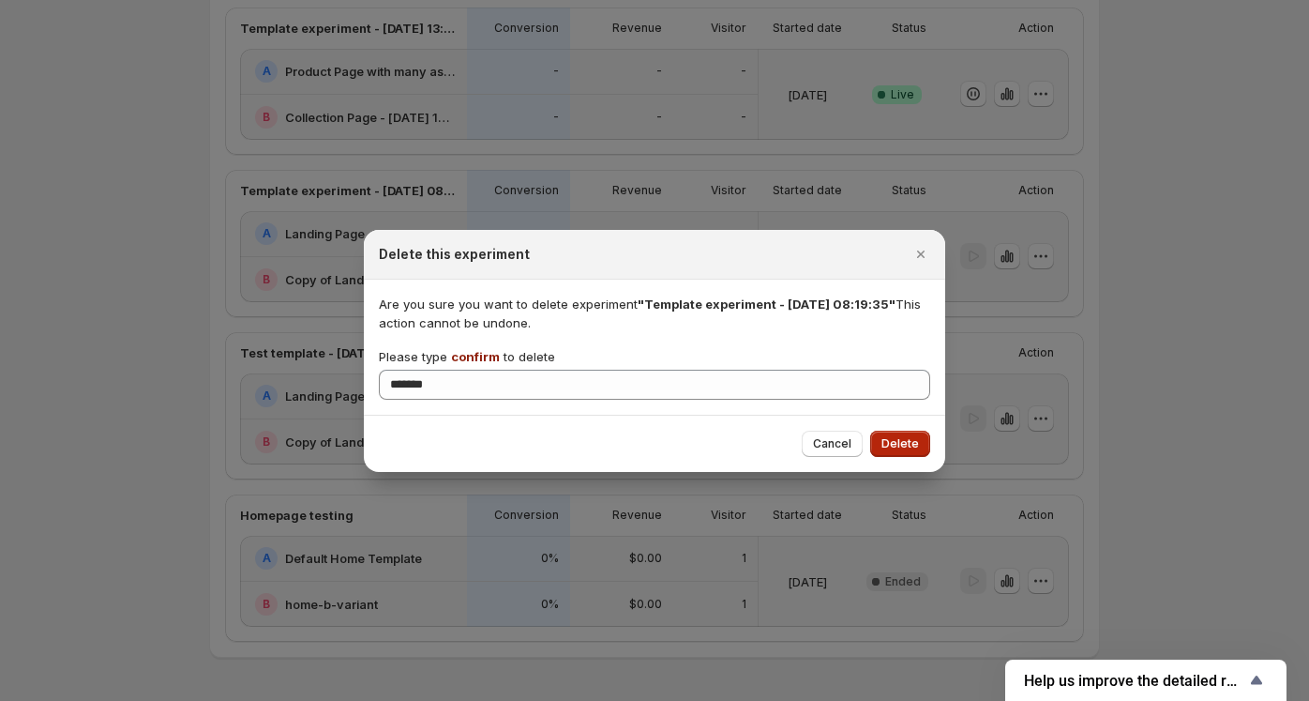
click at [903, 447] on span "Delete" at bounding box center [901, 443] width 38 height 15
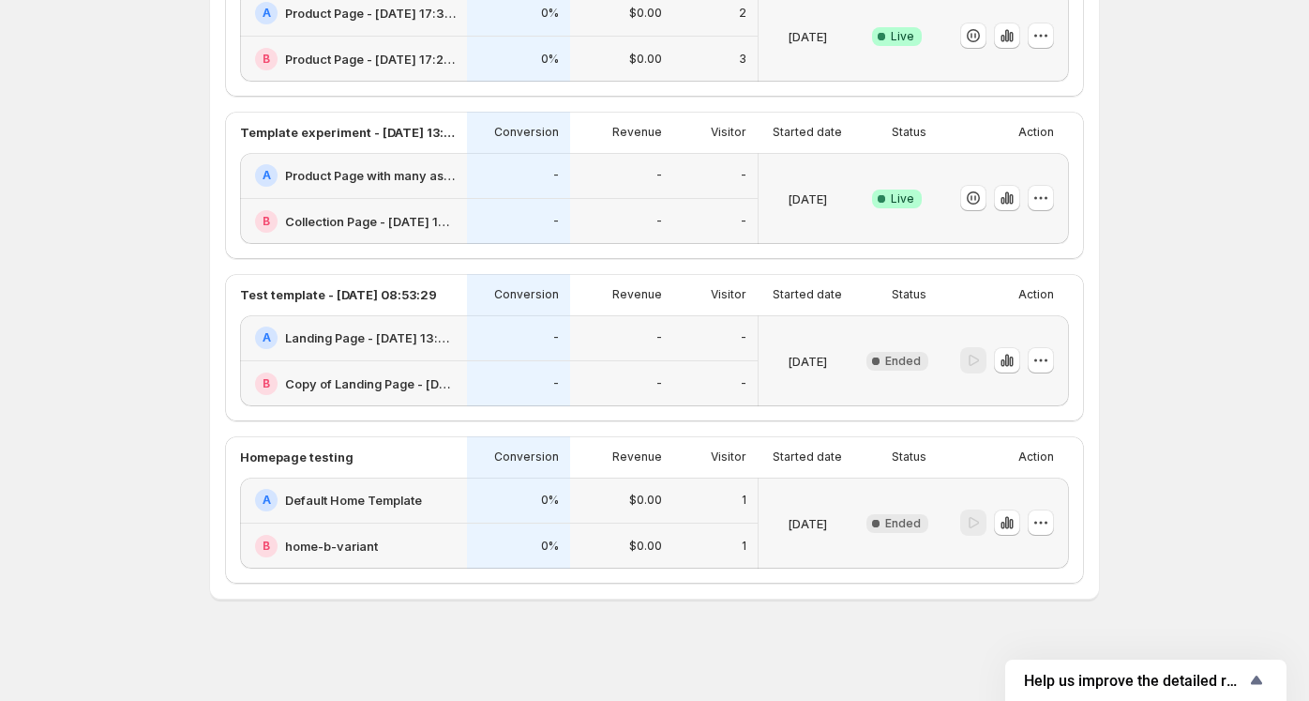
scroll to position [549, 0]
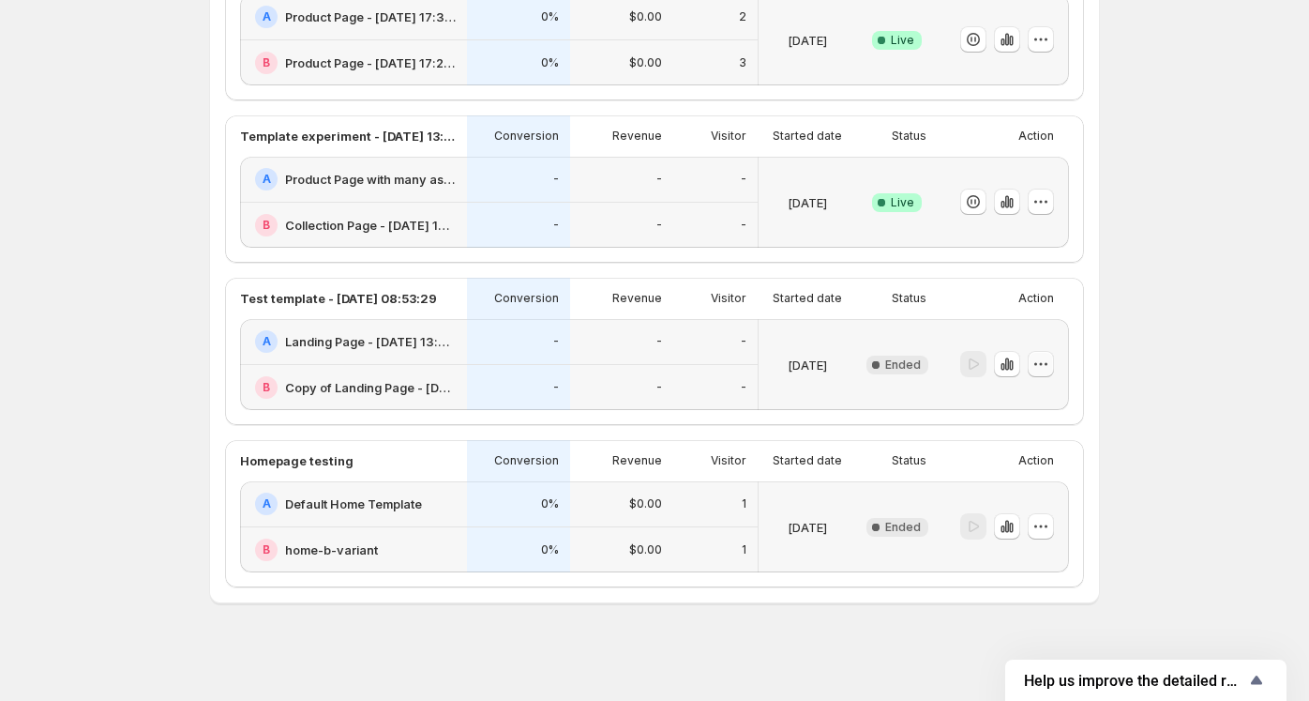
click at [1037, 364] on icon "button" at bounding box center [1041, 364] width 19 height 19
click at [1011, 492] on div "Delete" at bounding box center [1045, 496] width 115 height 19
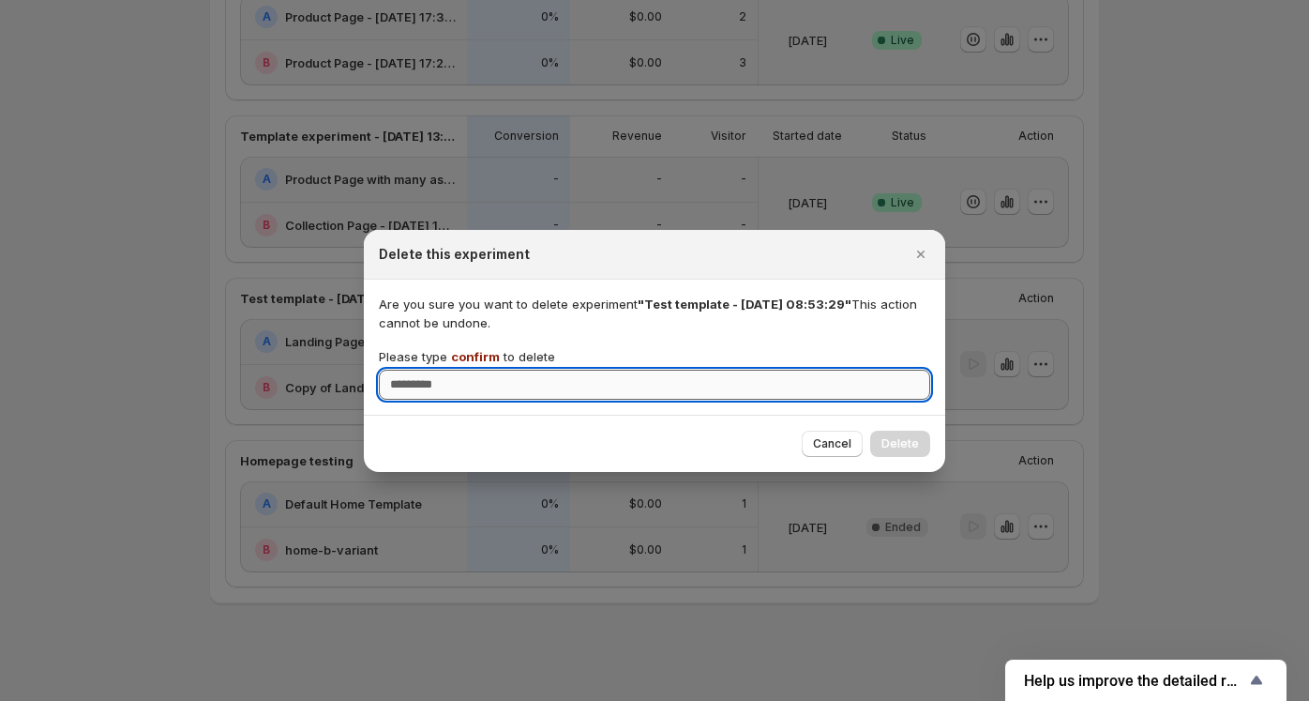
click at [380, 391] on input "Please type confirm to delete" at bounding box center [655, 385] width 552 height 30
type input "*******"
click at [906, 439] on span "Delete" at bounding box center [901, 443] width 38 height 15
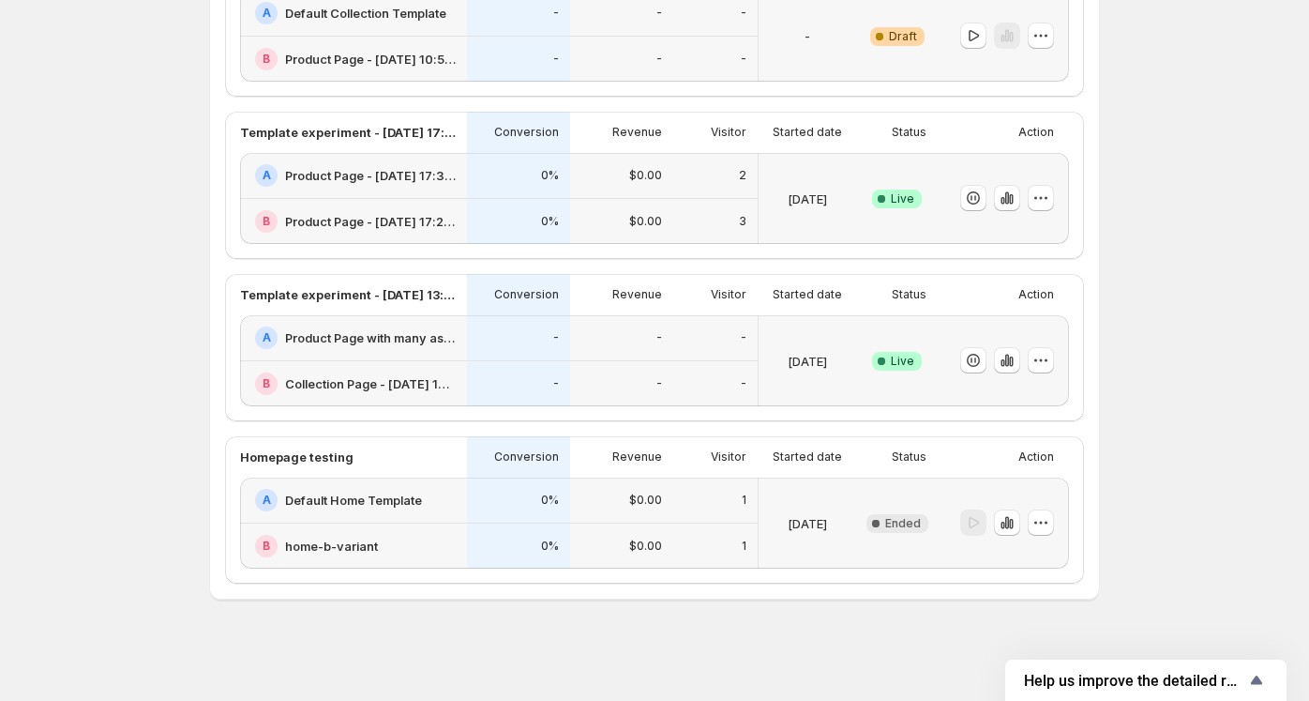
scroll to position [386, 0]
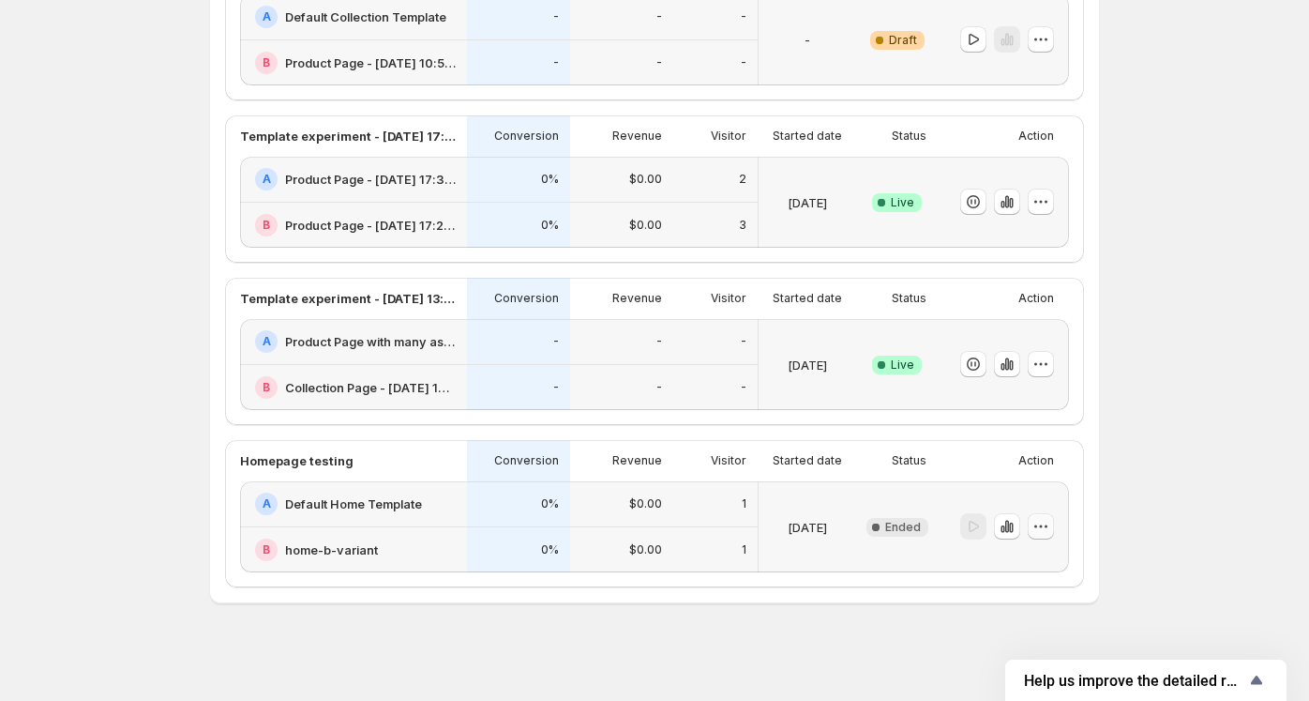
click at [1051, 528] on icon "button" at bounding box center [1041, 526] width 19 height 19
click at [1004, 662] on icon "button" at bounding box center [997, 658] width 19 height 19
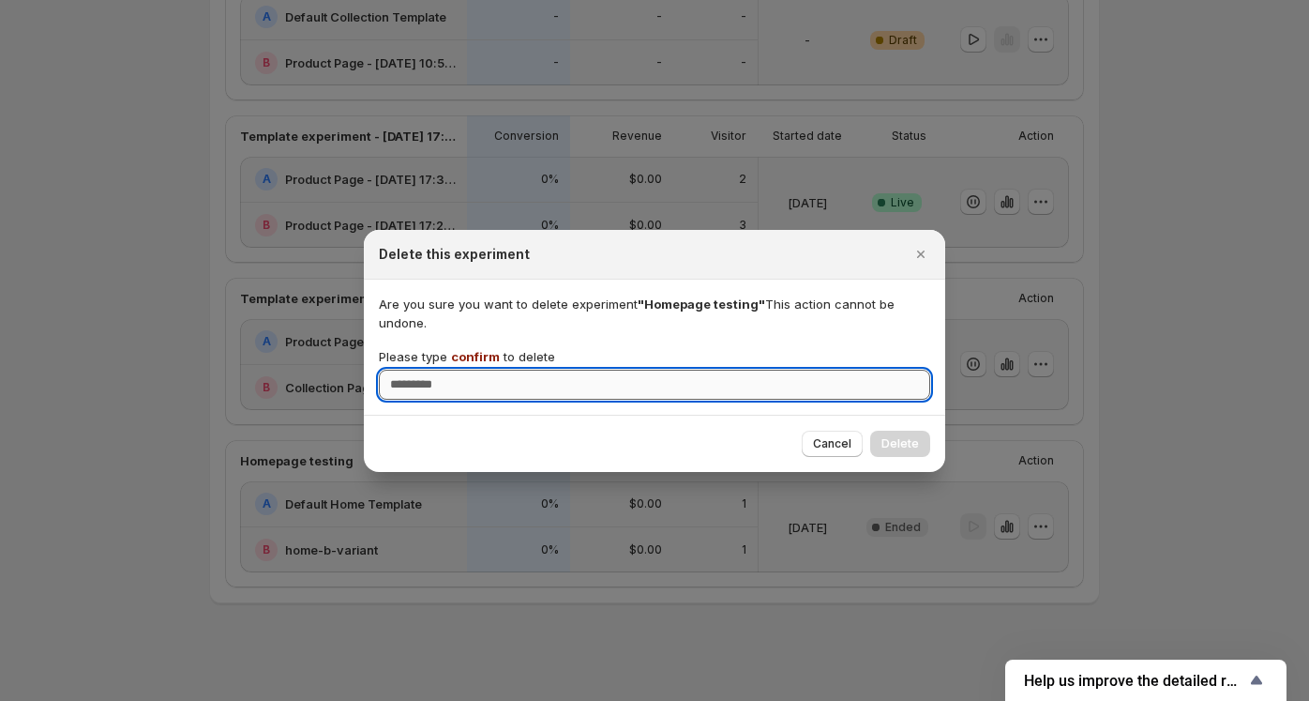
click at [416, 387] on input "Please type confirm to delete" at bounding box center [655, 385] width 552 height 30
type input "*******"
click at [903, 450] on span "Delete" at bounding box center [901, 443] width 38 height 15
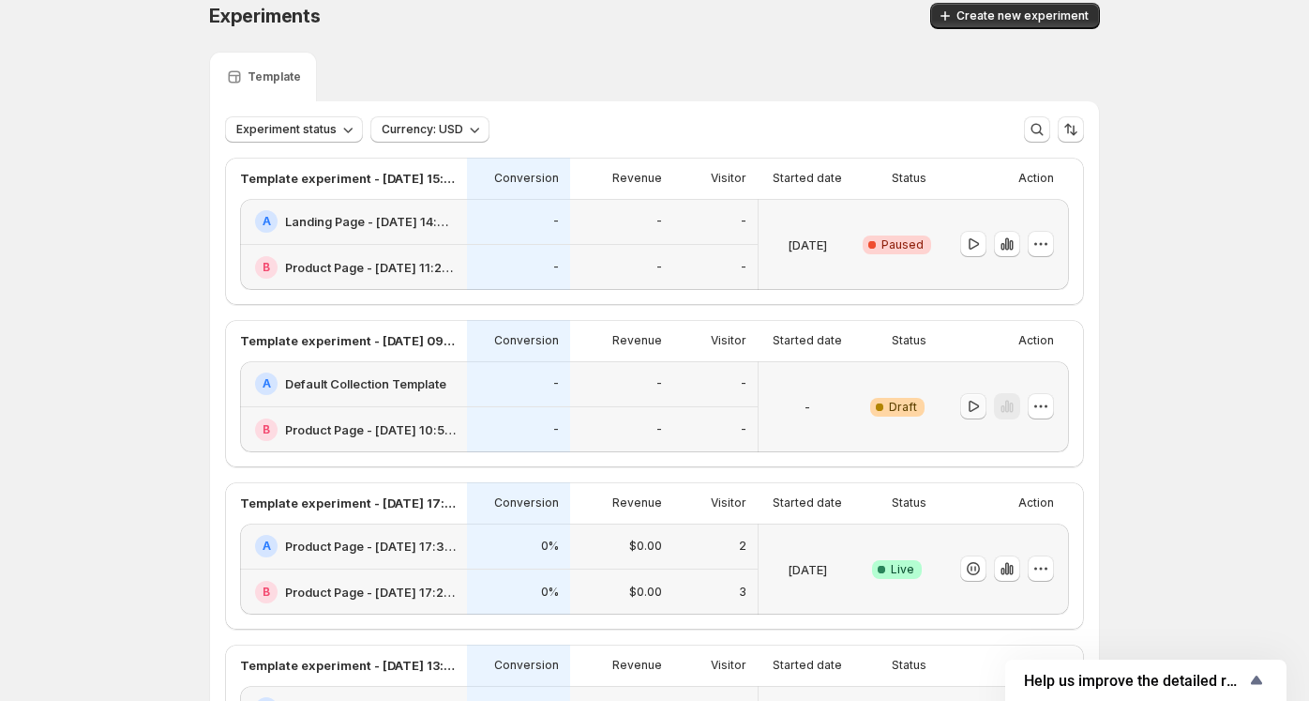
scroll to position [0, 0]
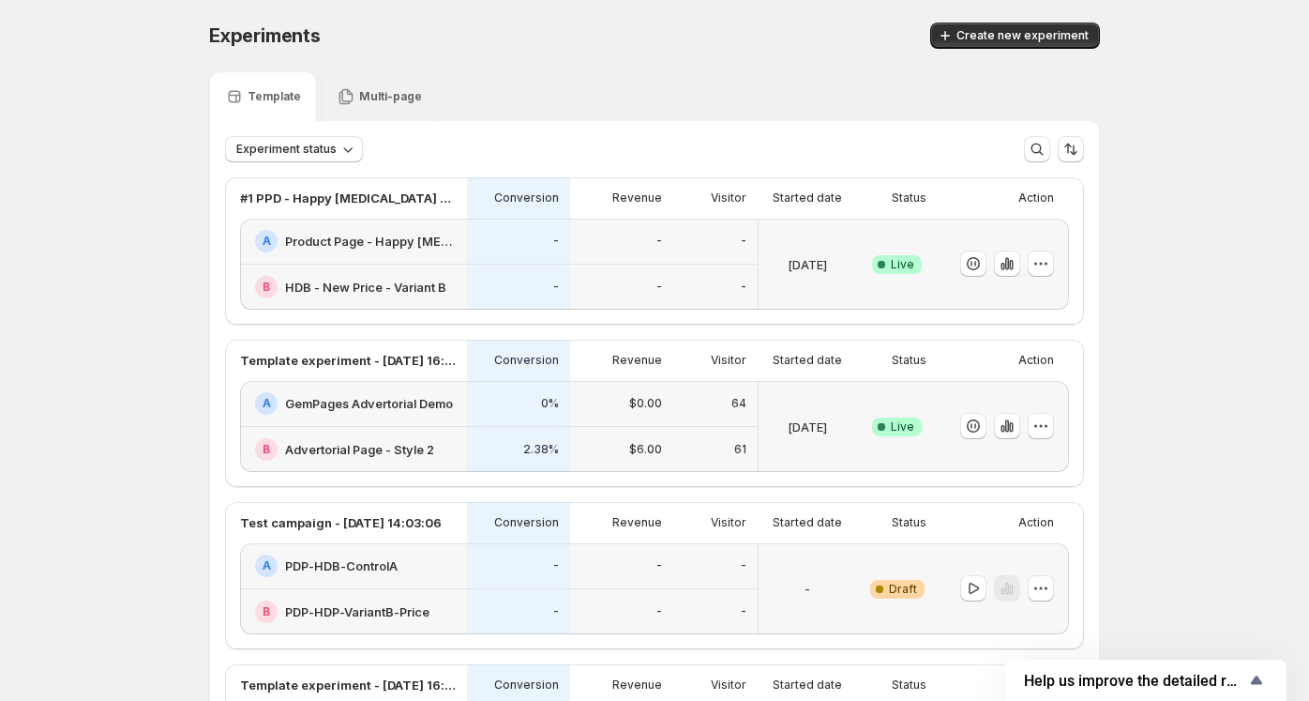
click at [374, 95] on p "Multi-page" at bounding box center [390, 96] width 63 height 15
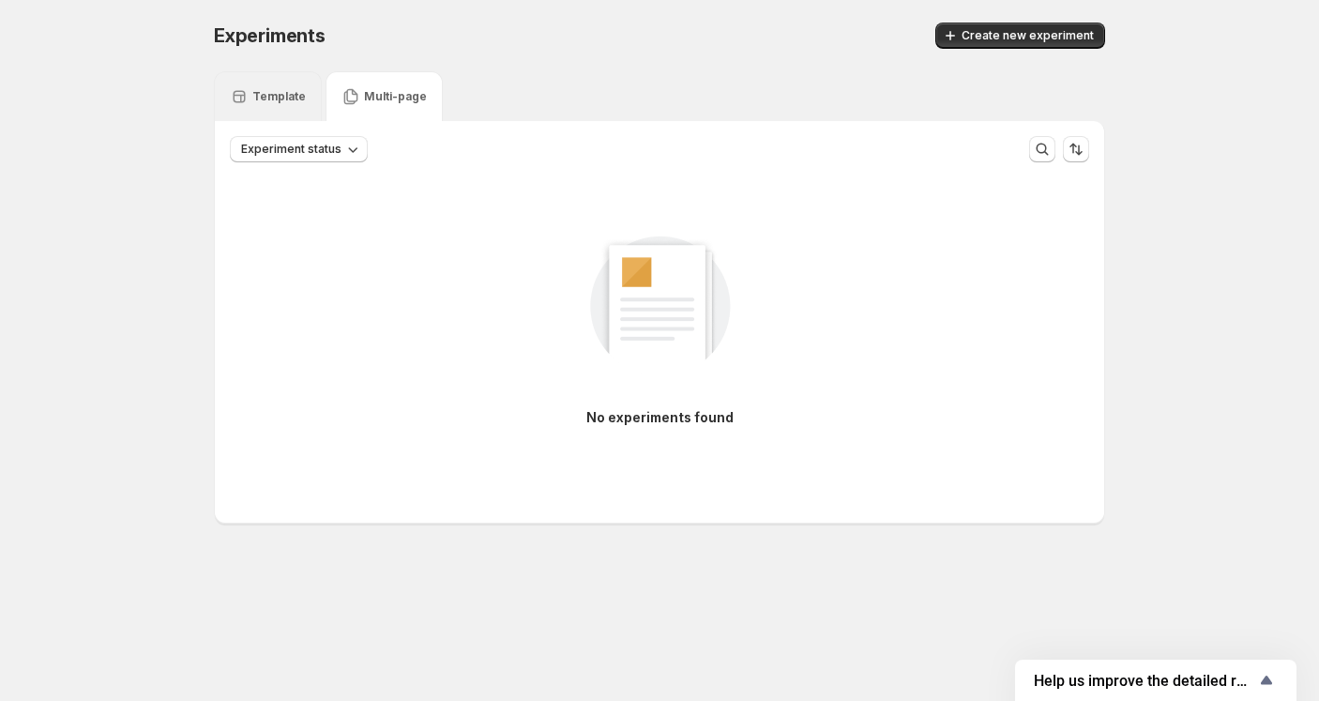
click at [266, 103] on p "Template" at bounding box center [278, 96] width 53 height 15
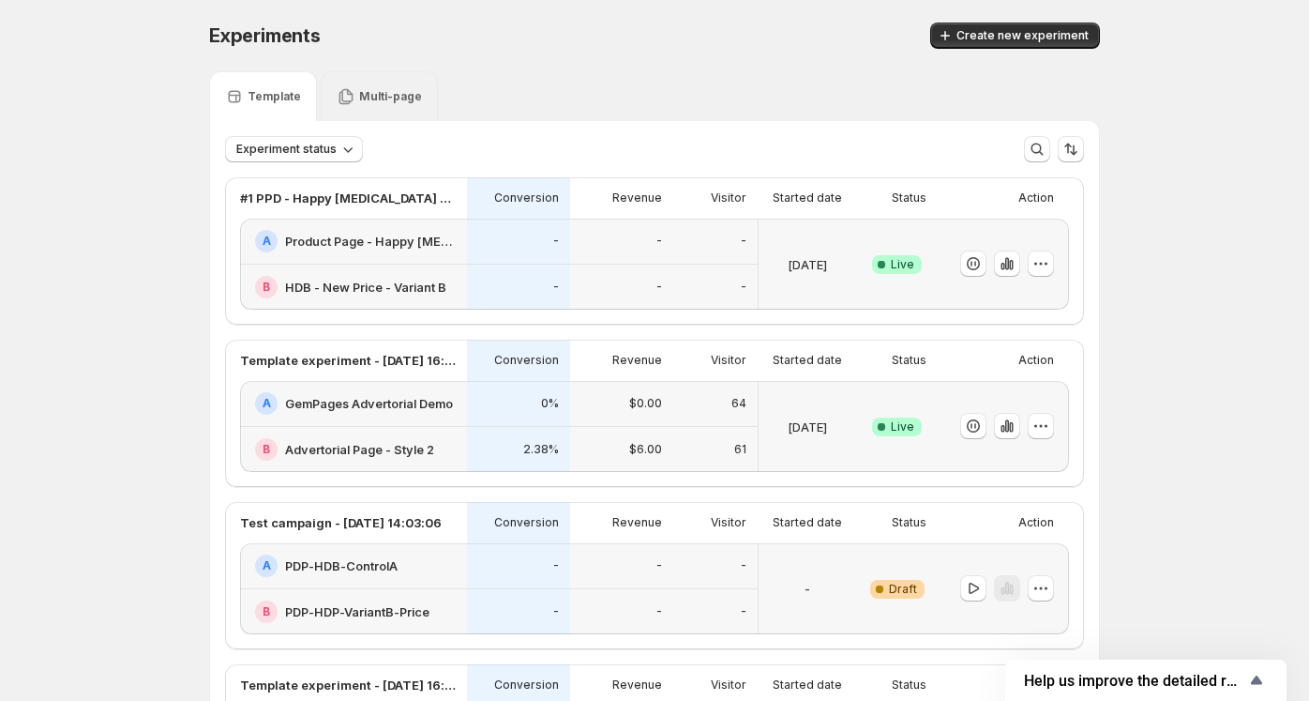
click at [393, 100] on p "Multi-page" at bounding box center [390, 96] width 63 height 15
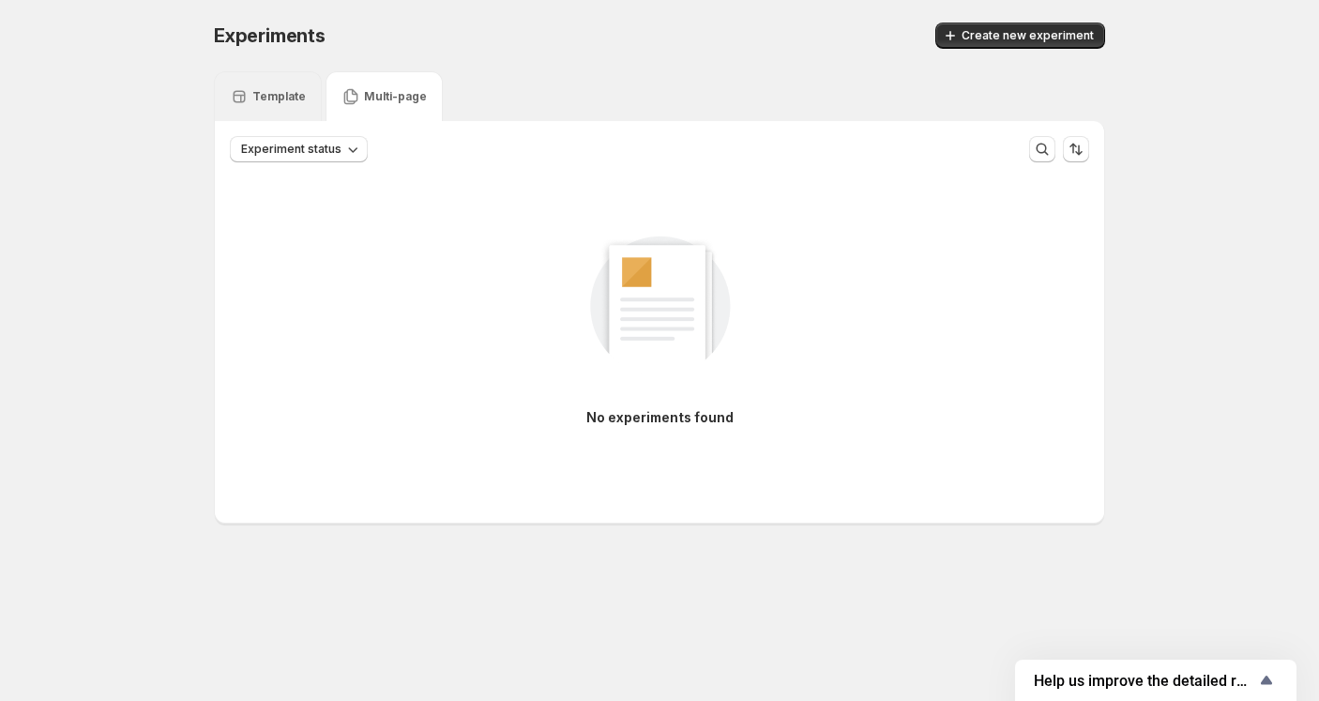
click at [300, 93] on p "Template" at bounding box center [278, 96] width 53 height 15
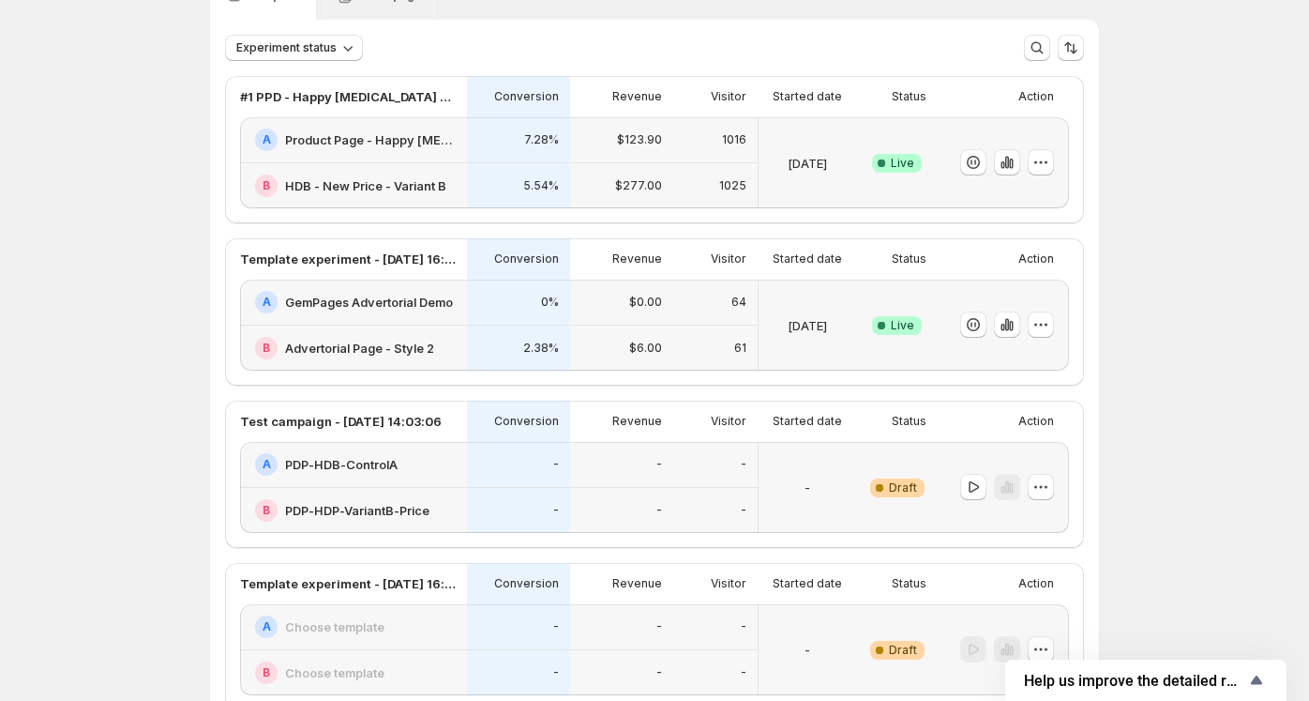
scroll to position [94, 0]
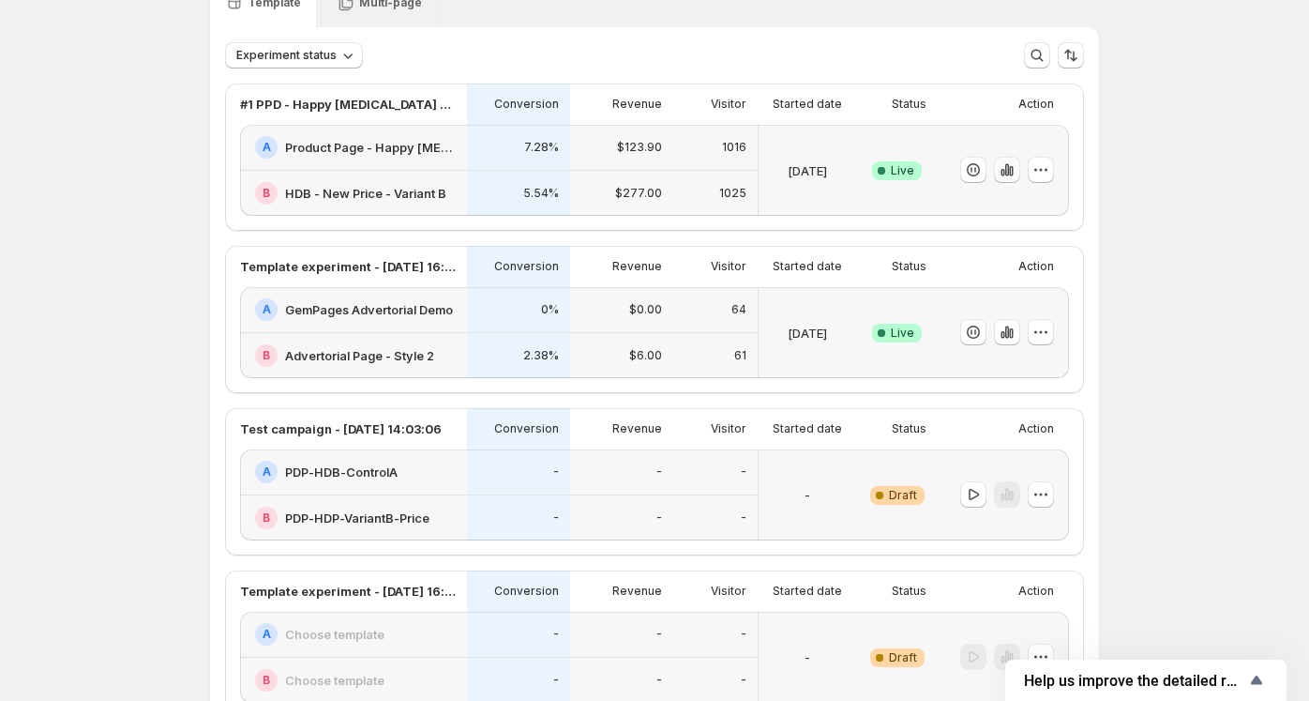
click at [1020, 172] on button "button" at bounding box center [1007, 170] width 26 height 26
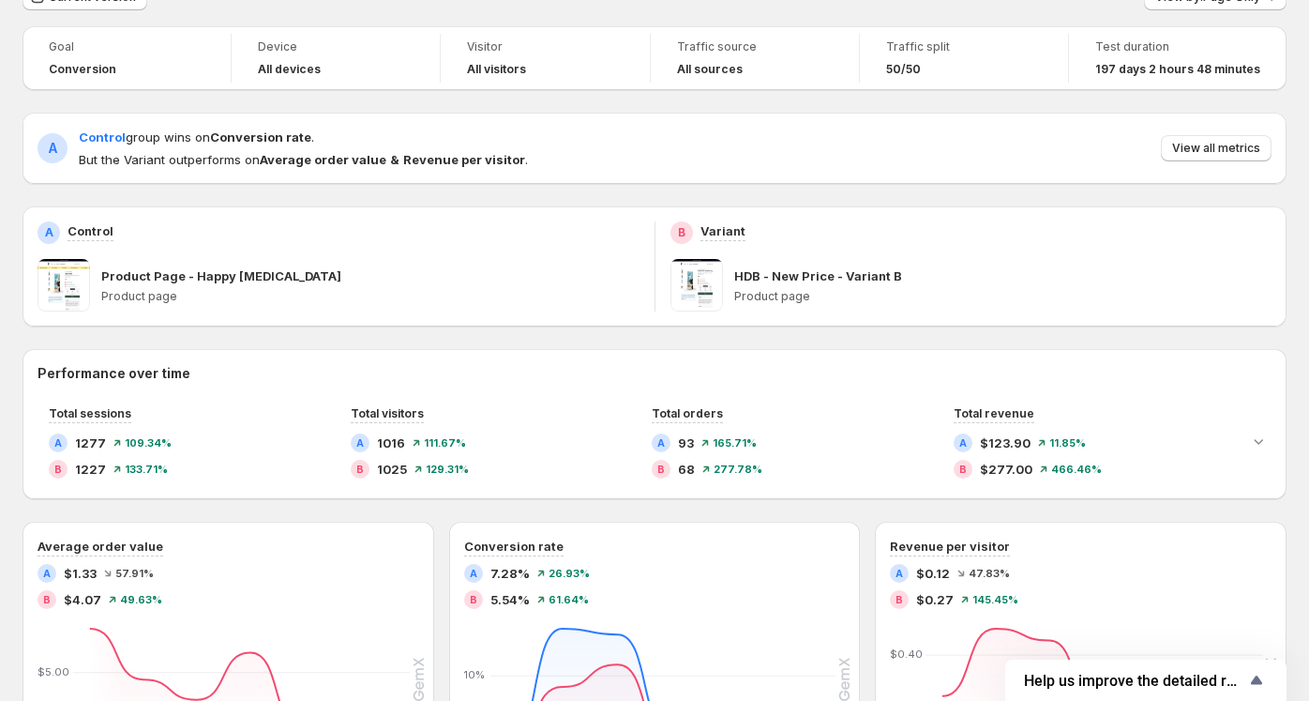
scroll to position [72, 0]
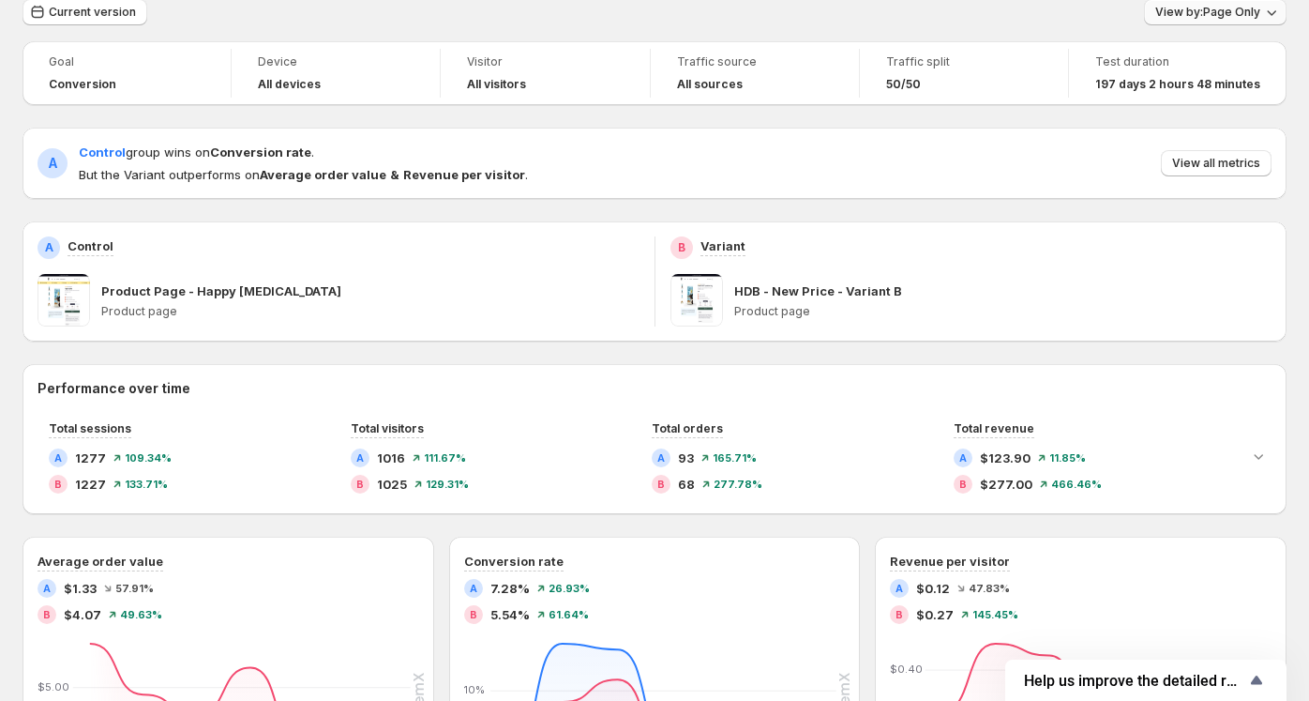
click at [1261, 13] on span "View by: Page Only" at bounding box center [1208, 12] width 105 height 15
